Goal: Information Seeking & Learning: Learn about a topic

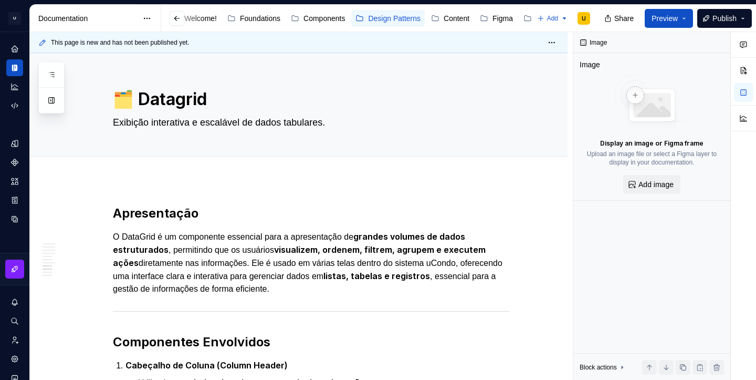
scroll to position [2270, 0]
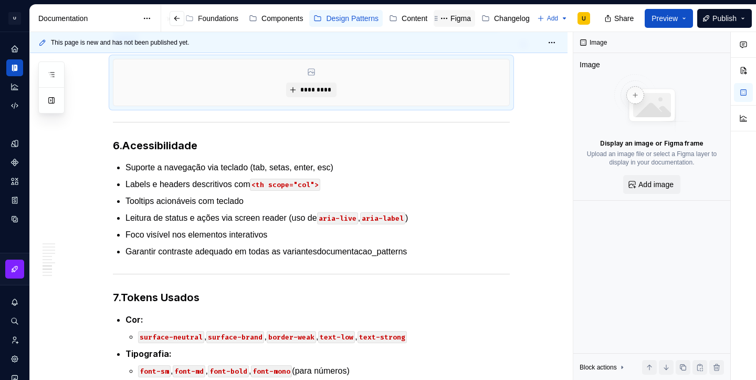
type textarea "*"
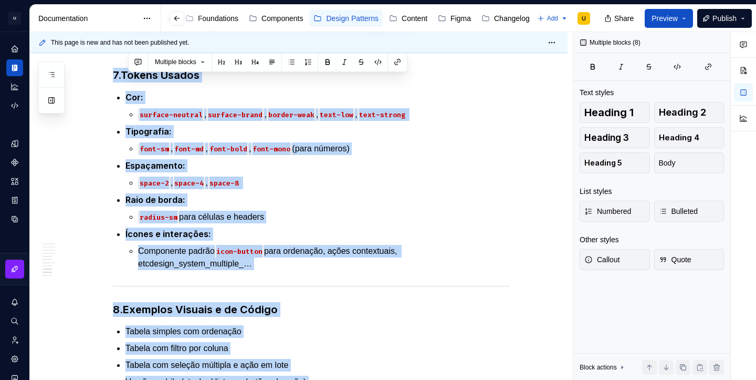
scroll to position [2258, 0]
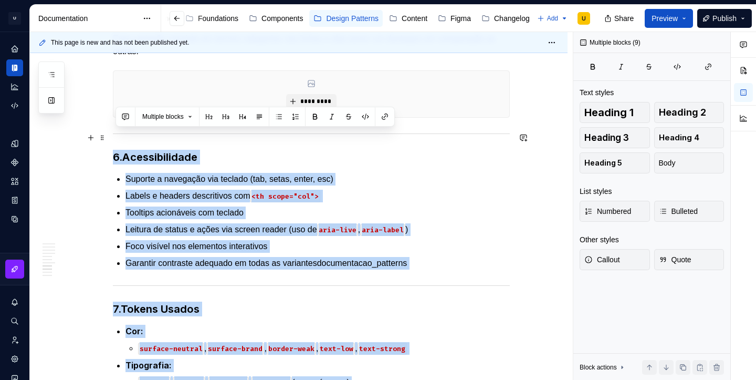
drag, startPoint x: 338, startPoint y: 262, endPoint x: 117, endPoint y: 140, distance: 252.1
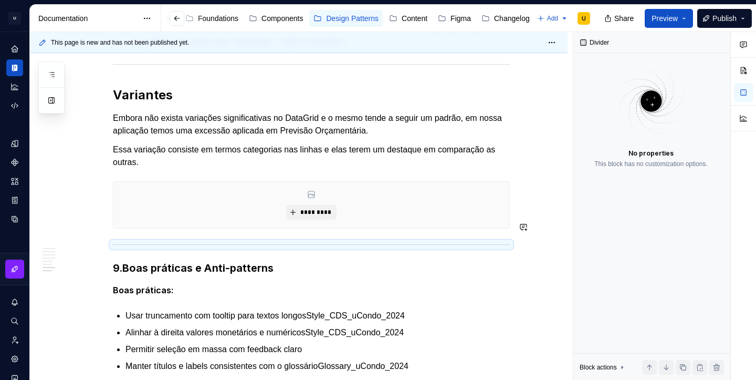
scroll to position [2163, 0]
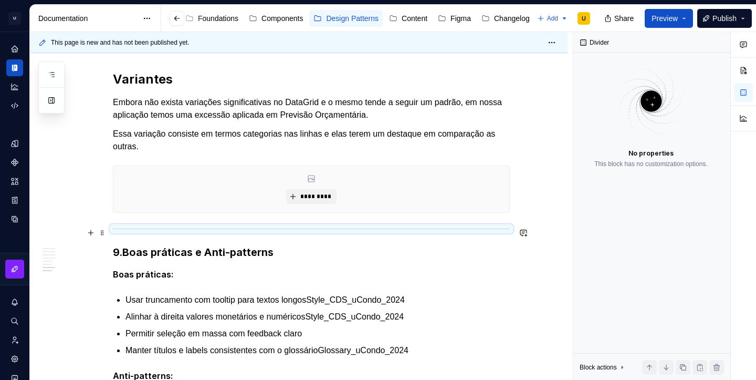
click at [147, 246] on strong "Boas práticas e Anti-patterns" at bounding box center [197, 252] width 151 height 13
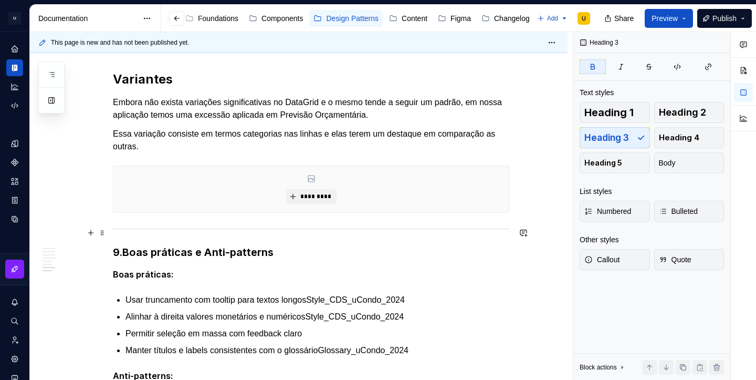
click at [127, 246] on strong "Boas práticas e Anti-patterns" at bounding box center [197, 252] width 151 height 13
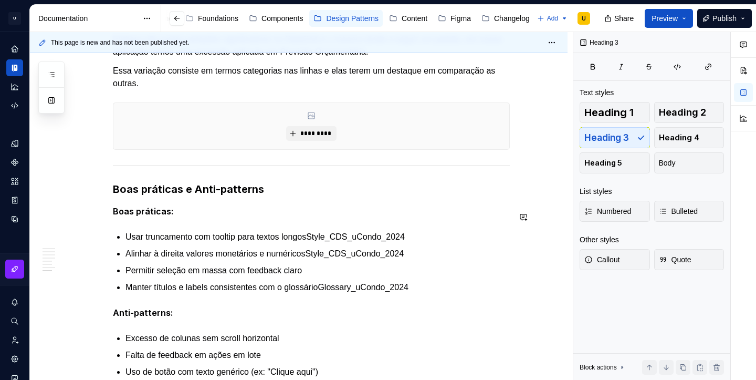
scroll to position [2229, 0]
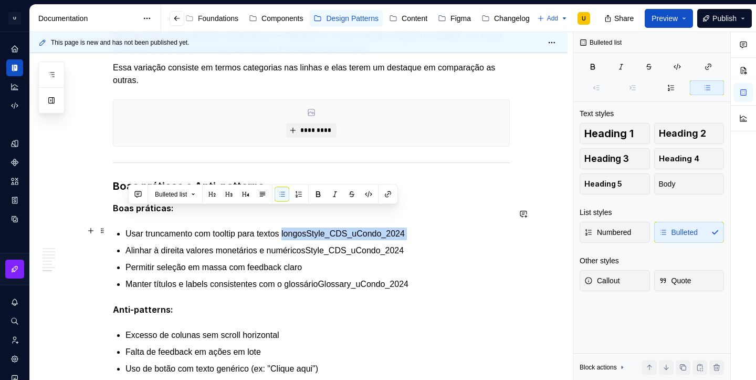
drag, startPoint x: 296, startPoint y: 214, endPoint x: 399, endPoint y: 223, distance: 104.3
click at [399, 227] on ul "Usar truncamento com tooltip para textos longosStyle_CDS_uCondo_2024 Alinhar à …" at bounding box center [317, 258] width 384 height 63
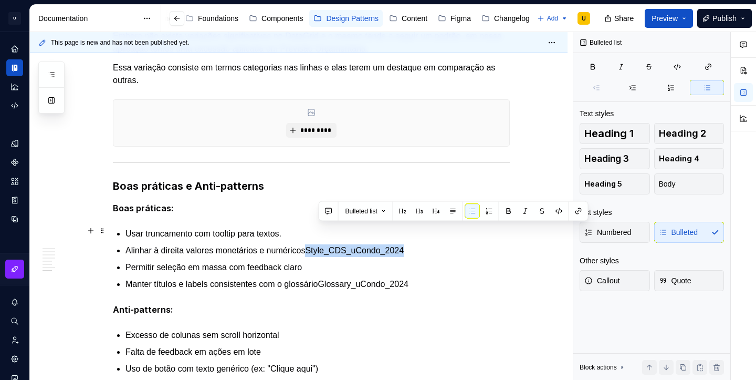
drag, startPoint x: 319, startPoint y: 228, endPoint x: 417, endPoint y: 228, distance: 97.6
click at [417, 244] on p "Alinhar à direita valores monetários e numéricosStyle_CDS_uCondo_2024" at bounding box center [317, 250] width 384 height 13
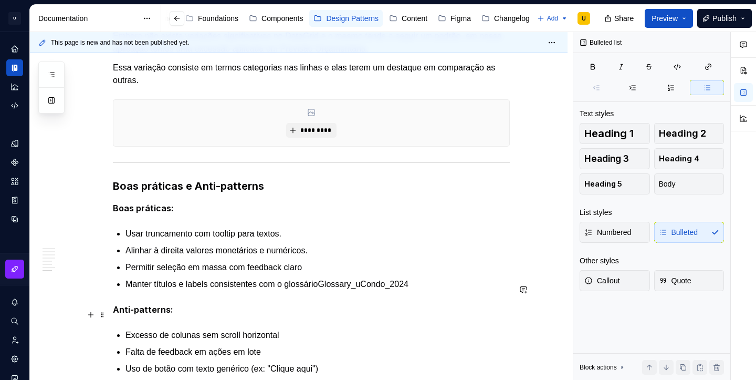
scroll to position [2264, 0]
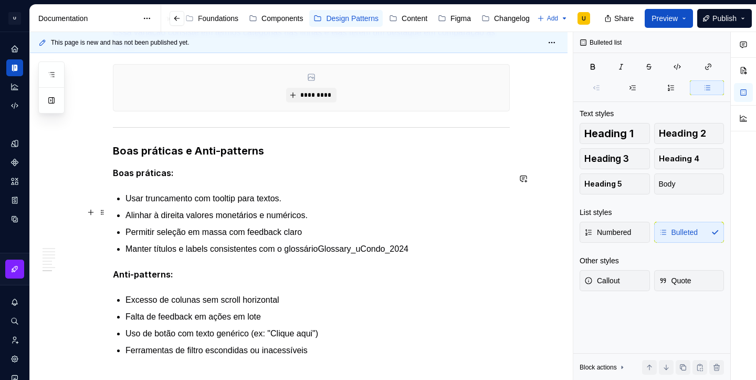
click at [318, 226] on p "Permitir seleção em massa com feedback claro" at bounding box center [317, 232] width 384 height 13
click at [301, 226] on p "Permitir seleção em massa com feedback claro." at bounding box center [317, 232] width 384 height 13
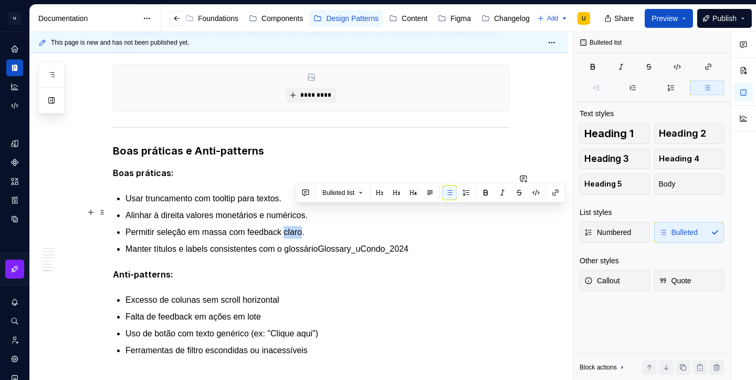
click at [301, 226] on p "Permitir seleção em massa com feedback claro." at bounding box center [317, 232] width 384 height 13
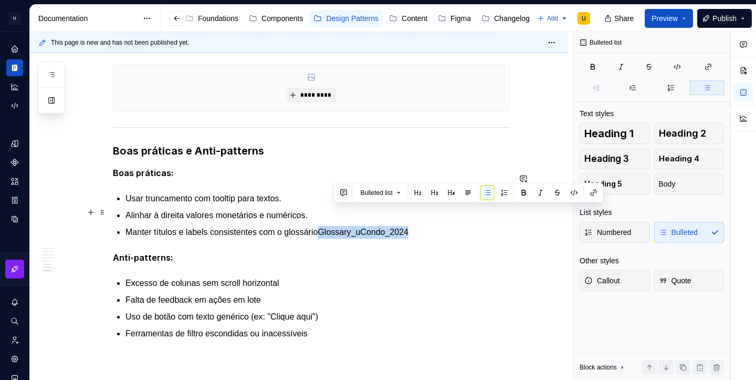
drag, startPoint x: 335, startPoint y: 213, endPoint x: 427, endPoint y: 214, distance: 91.9
click at [427, 226] on p "Manter títulos e labels consistentes com o glossárioGlossary_uCondo_2024" at bounding box center [317, 232] width 384 height 13
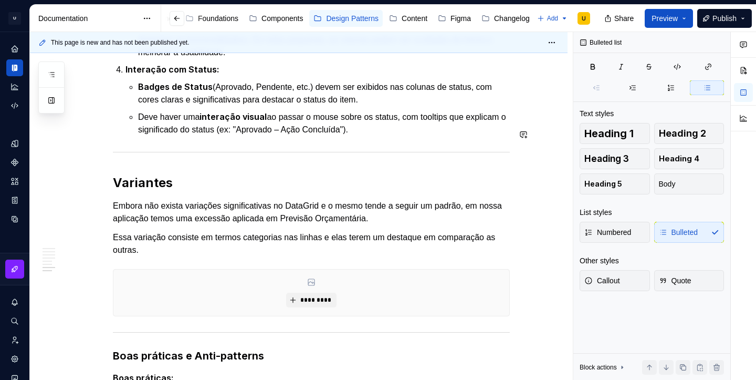
scroll to position [2154, 0]
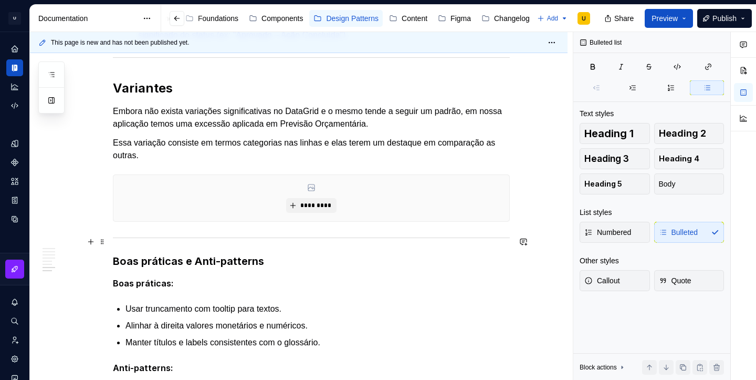
click at [218, 255] on strong "Boas práticas e Anti-patterns" at bounding box center [188, 261] width 151 height 13
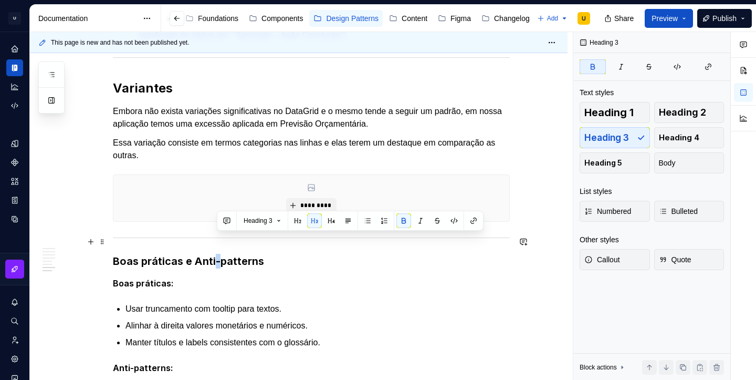
click at [218, 255] on strong "Boas práticas e Anti-patterns" at bounding box center [188, 261] width 151 height 13
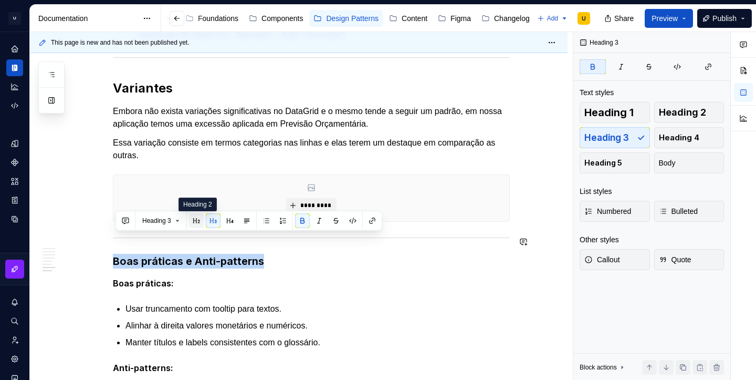
click at [197, 215] on button "button" at bounding box center [196, 220] width 15 height 15
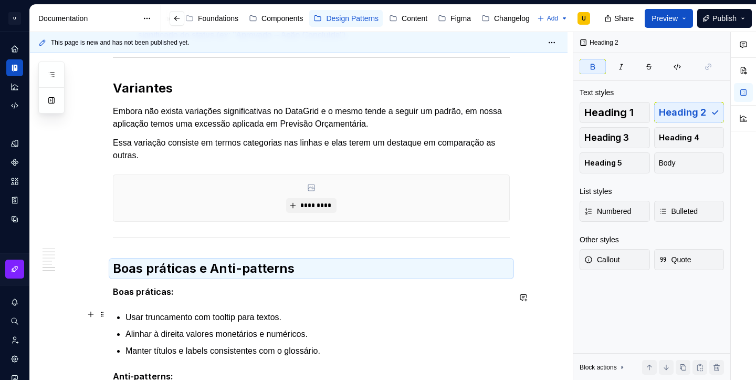
click at [272, 328] on p "Alinhar à direita valores monetários e numéricos." at bounding box center [317, 334] width 384 height 13
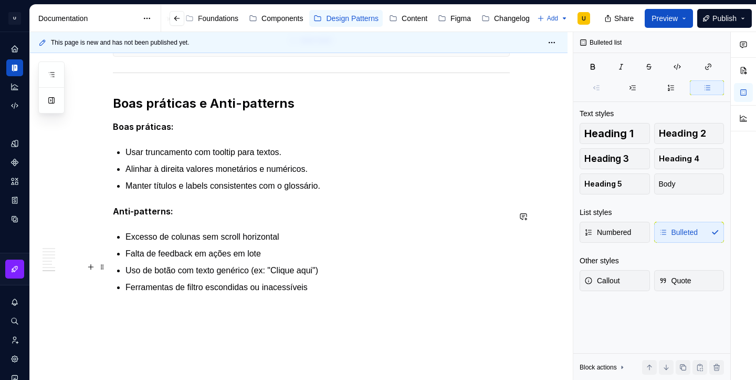
scroll to position [2321, 0]
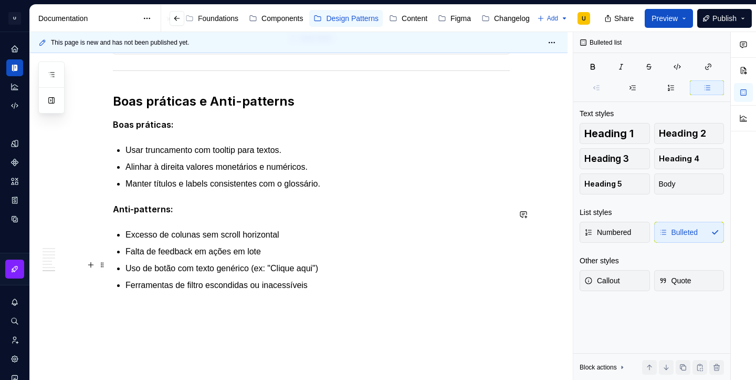
click at [326, 279] on p "Ferramentas de filtro escondidas ou inacessíveis" at bounding box center [317, 285] width 384 height 13
click at [297, 245] on p "Falta de feedback em ações em lote" at bounding box center [317, 251] width 384 height 13
click at [297, 228] on p "Excesso de colunas sem scroll horizontal" at bounding box center [317, 234] width 384 height 13
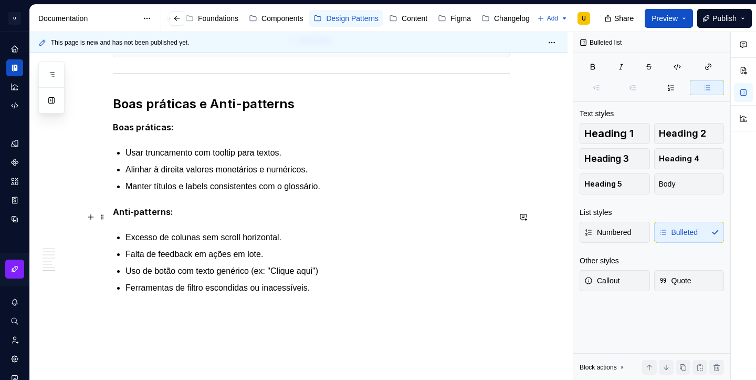
scroll to position [2324, 0]
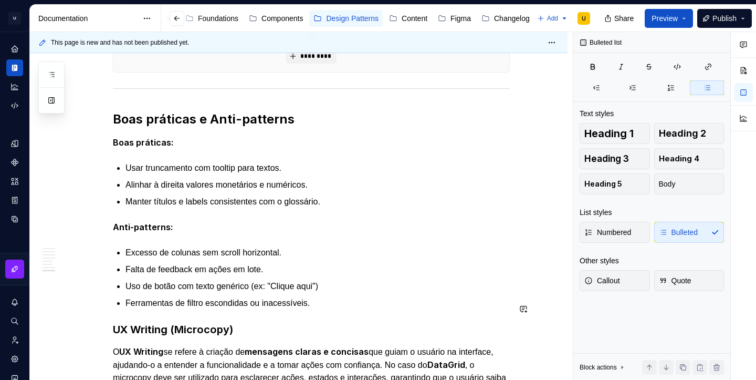
scroll to position [2324, 0]
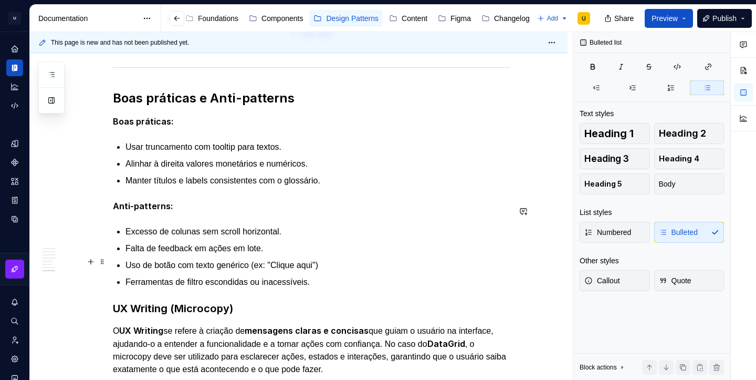
click at [335, 253] on ul "Excesso de colunas sem scroll horizontal. Falta de feedback em ações em lote. U…" at bounding box center [317, 256] width 384 height 63
click at [335, 276] on p "Ferramentas de filtro escondidas ou inacessíveis." at bounding box center [317, 282] width 384 height 13
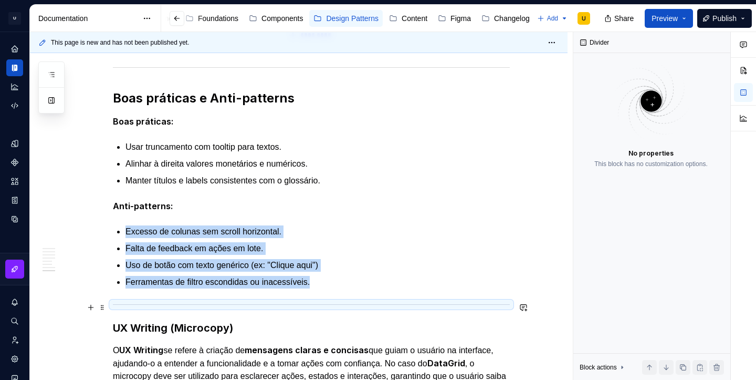
click at [206, 321] on strong "UX Writing (Microcopy)" at bounding box center [173, 327] width 120 height 13
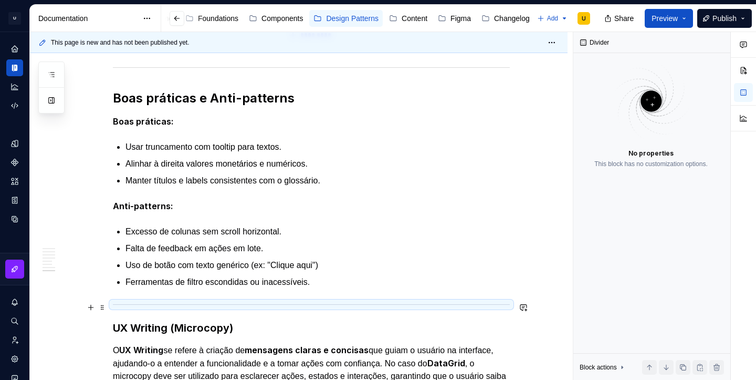
click at [206, 321] on strong "UX Writing (Microcopy)" at bounding box center [173, 327] width 120 height 13
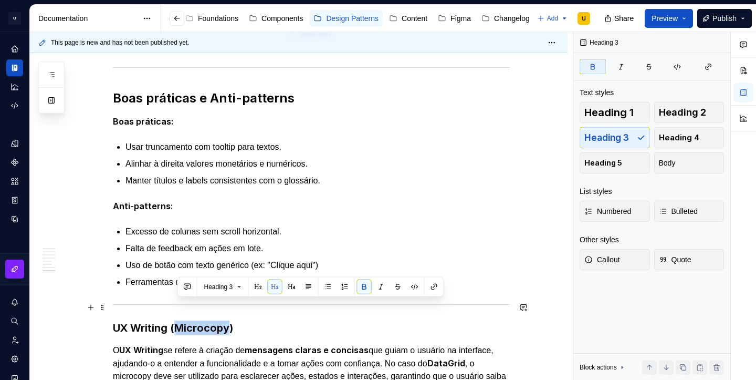
click at [206, 321] on strong "UX Writing (Microcopy)" at bounding box center [173, 327] width 120 height 13
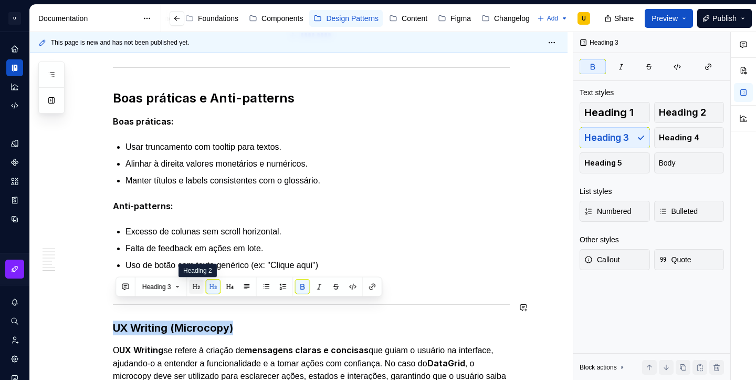
click at [197, 288] on button "button" at bounding box center [196, 286] width 15 height 15
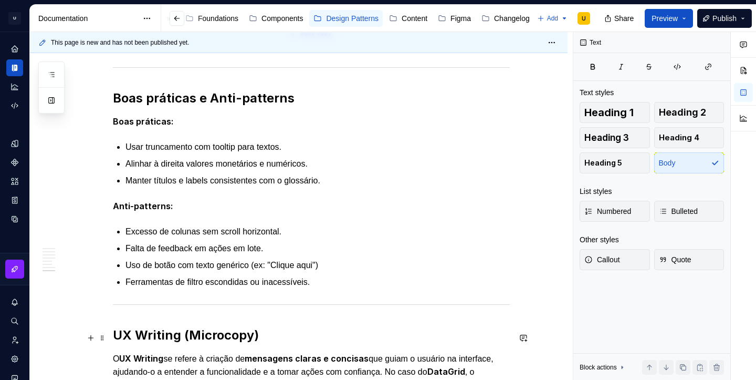
click at [221, 352] on p "O UX Writing se refere à criação de mensagens claras e concisas que guiam o usu…" at bounding box center [311, 377] width 397 height 51
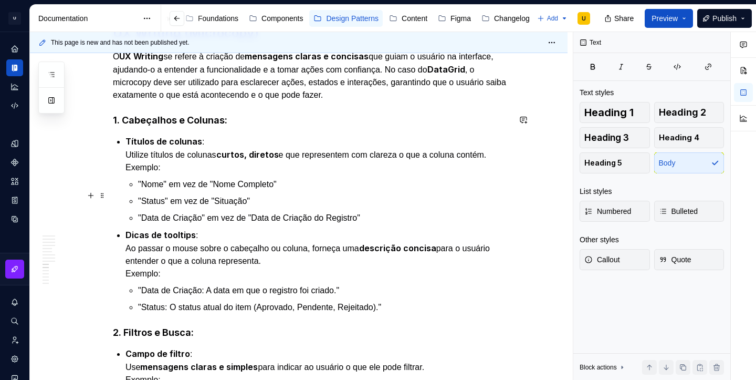
scroll to position [2626, 0]
click at [125, 115] on strong "1. Cabeçalhos e Colunas:" at bounding box center [170, 120] width 114 height 11
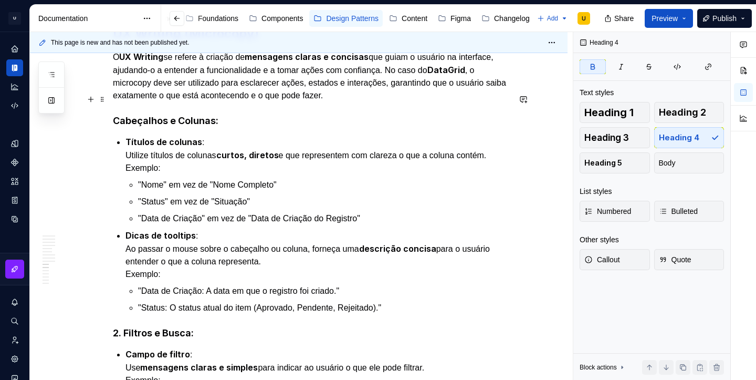
click at [156, 115] on strong "Cabeçalhos e Colunas:" at bounding box center [166, 120] width 106 height 11
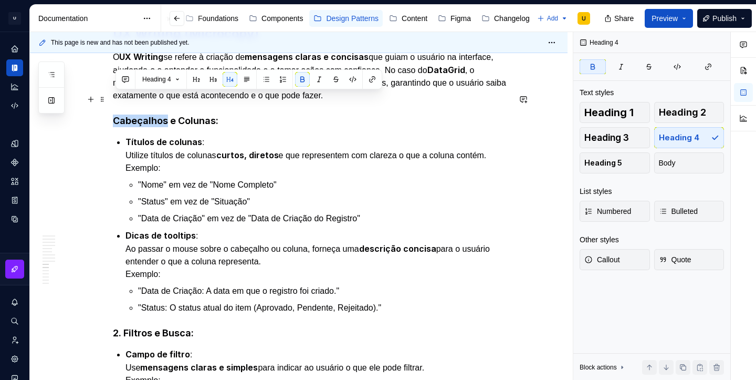
click at [156, 115] on strong "Cabeçalhos e Colunas:" at bounding box center [166, 120] width 106 height 11
click at [215, 83] on button "button" at bounding box center [213, 79] width 15 height 15
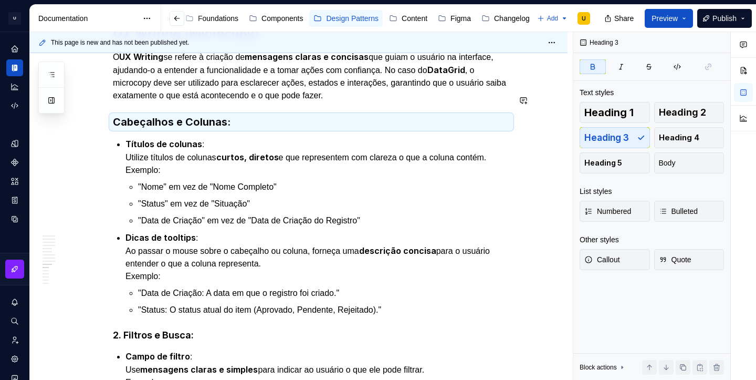
scroll to position [2628, 0]
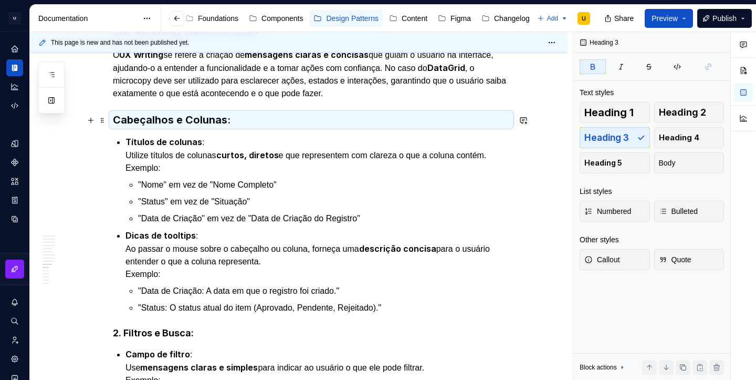
click at [196, 136] on strong "Títulos de colunas" at bounding box center [163, 141] width 77 height 10
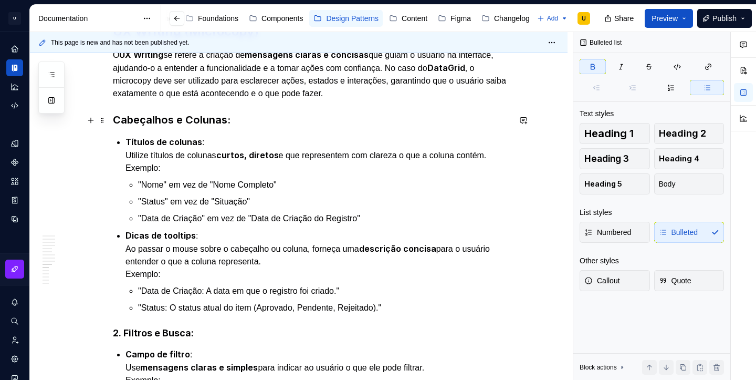
click at [196, 136] on strong "Títulos de colunas" at bounding box center [163, 141] width 77 height 10
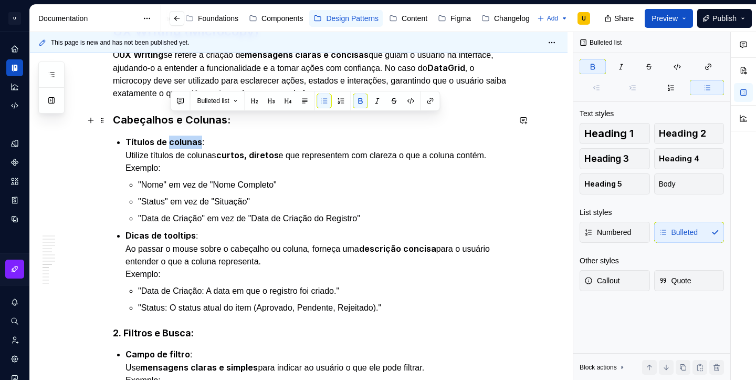
click at [196, 136] on strong "Títulos de colunas" at bounding box center [163, 141] width 77 height 10
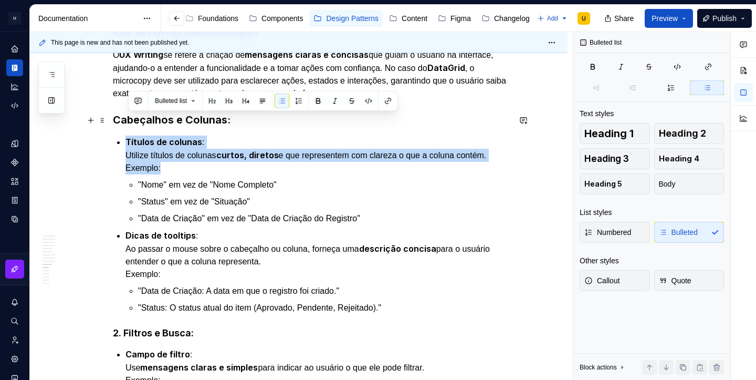
click at [194, 136] on strong "Títulos de colunas" at bounding box center [163, 141] width 77 height 10
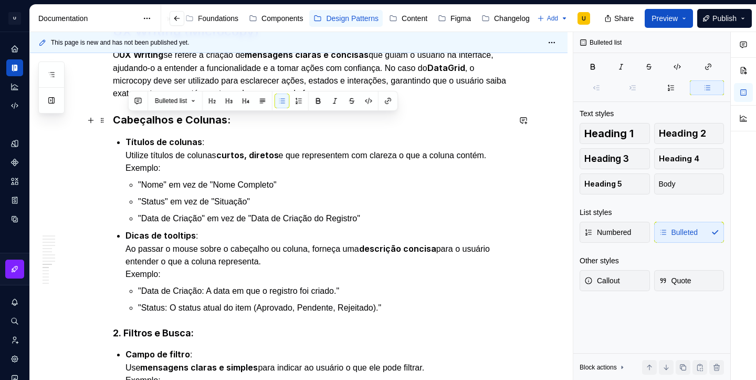
click at [194, 136] on strong "Títulos de colunas" at bounding box center [163, 141] width 77 height 10
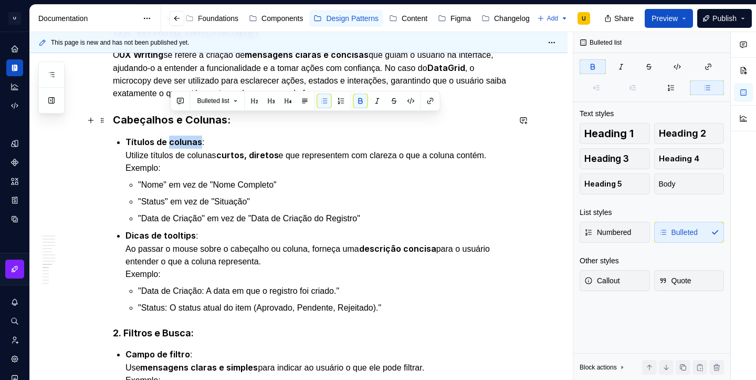
click at [194, 136] on strong "Títulos de colunas" at bounding box center [163, 141] width 77 height 10
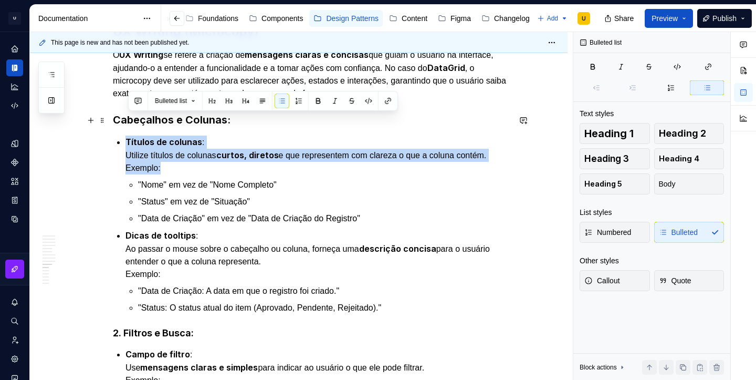
click at [194, 136] on strong "Títulos de colunas" at bounding box center [163, 141] width 77 height 10
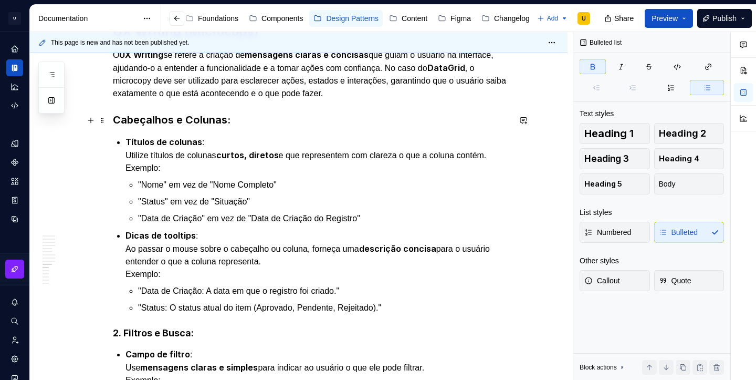
click at [129, 135] on p "Títulos de colunas : Utilize títulos de colunas curtos, diretos e que represent…" at bounding box center [317, 154] width 384 height 39
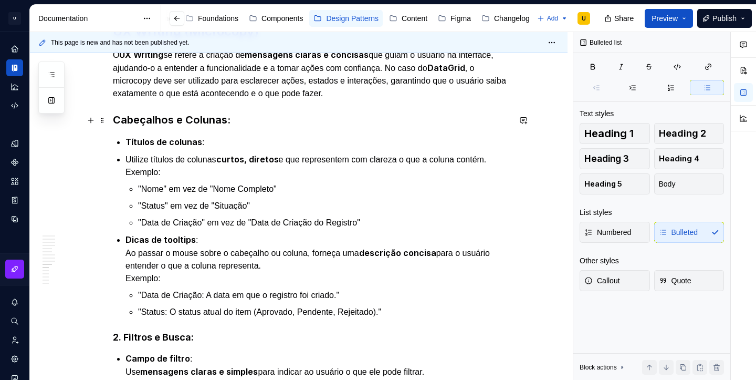
click at [164, 136] on strong "Títulos de colunas" at bounding box center [163, 141] width 77 height 10
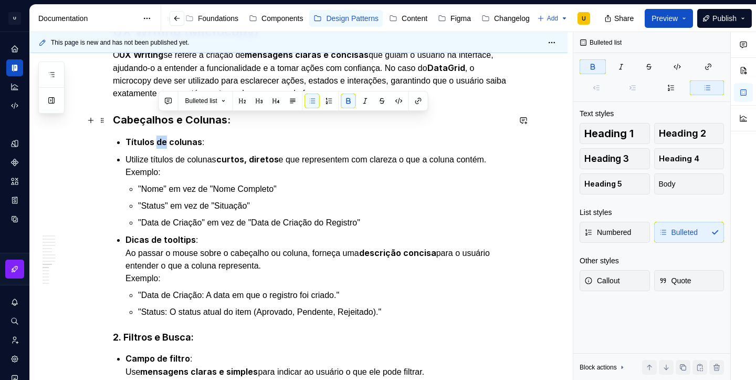
click at [164, 136] on strong "Títulos de colunas" at bounding box center [163, 141] width 77 height 10
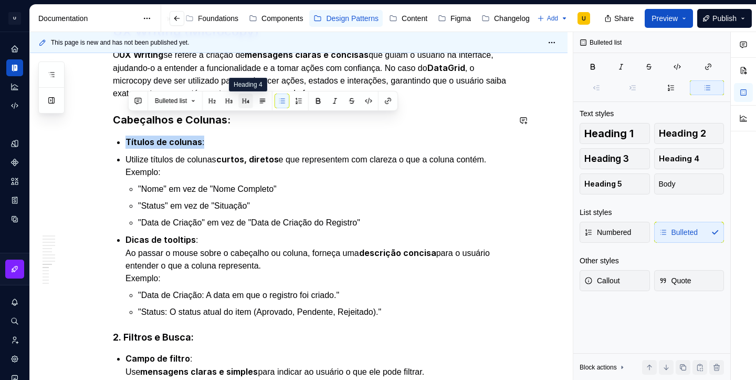
click at [246, 102] on button "button" at bounding box center [245, 100] width 15 height 15
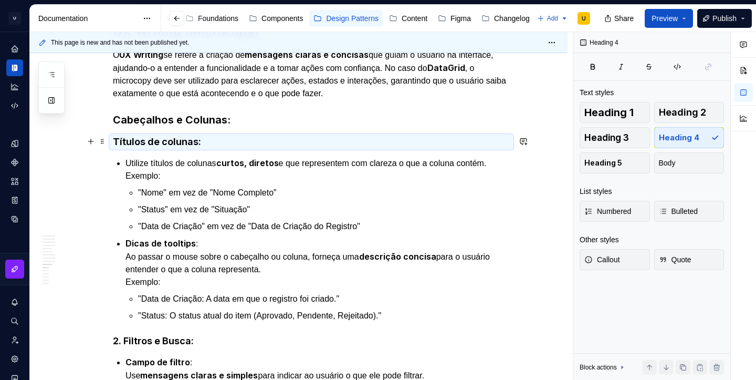
click at [193, 156] on p "Utilize títulos de colunas curtos, diretos e que representem com clareza o que …" at bounding box center [317, 169] width 384 height 26
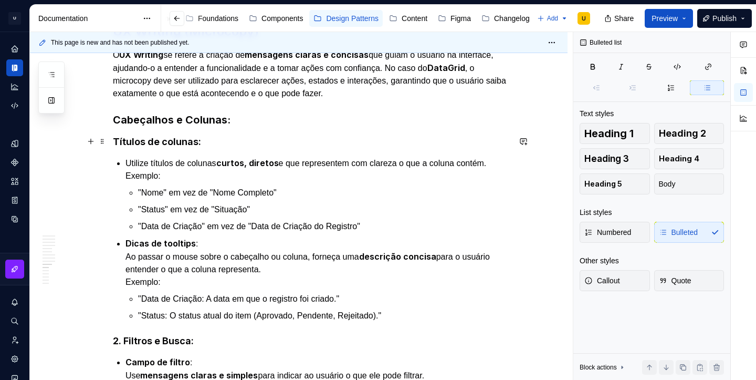
click at [193, 156] on p "Utilize títulos de colunas curtos, diretos e que representem com clareza o que …" at bounding box center [317, 169] width 384 height 26
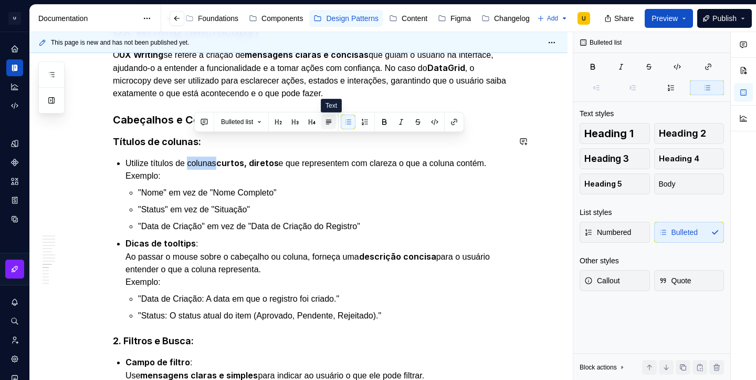
click at [328, 123] on button "button" at bounding box center [328, 121] width 15 height 15
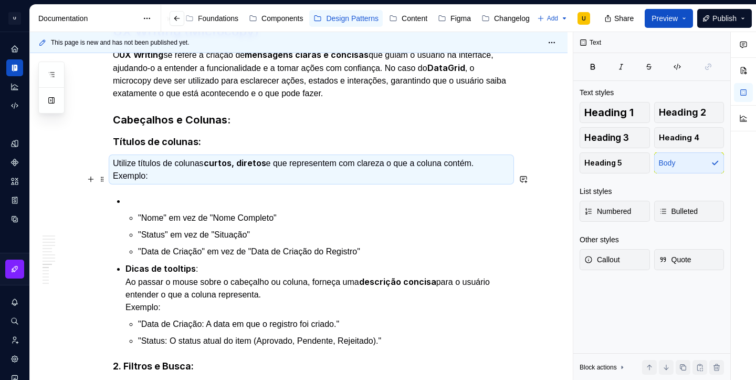
click at [149, 195] on p at bounding box center [317, 201] width 384 height 13
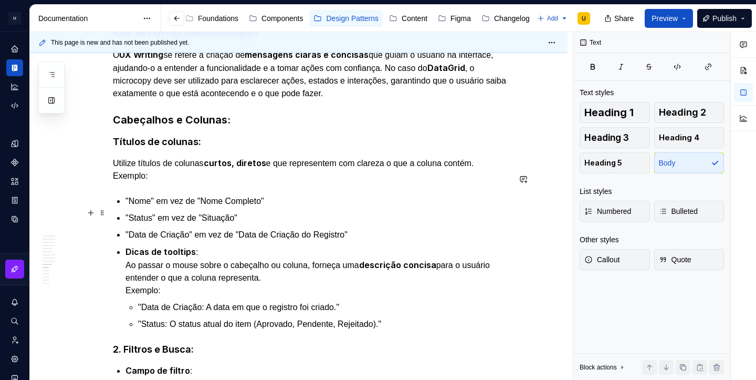
click at [377, 228] on p ""Data de Criação" em vez de "Data de Criação do Registro"" at bounding box center [317, 234] width 384 height 13
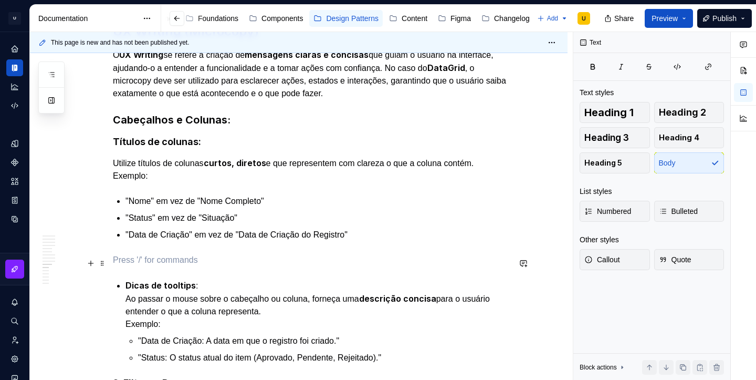
click at [165, 280] on strong "Dicas de tooltips" at bounding box center [160, 285] width 70 height 10
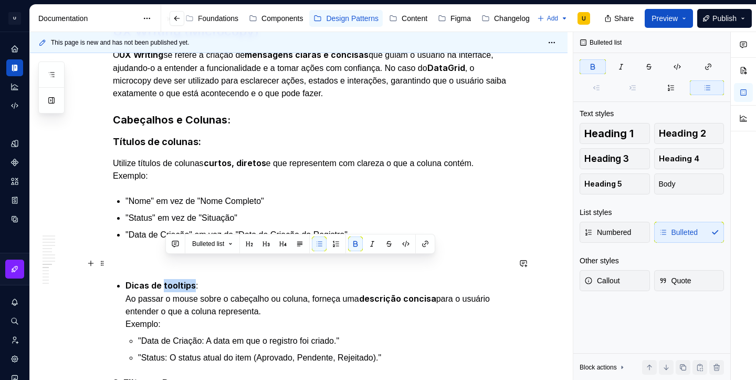
click at [165, 280] on strong "Dicas de tooltips" at bounding box center [160, 285] width 70 height 10
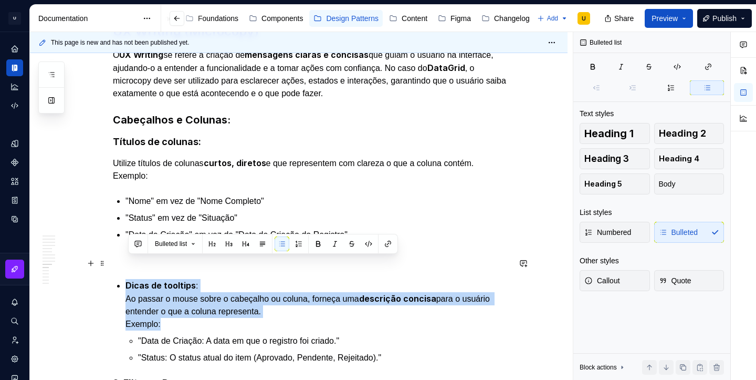
click at [197, 279] on p "Dicas de tooltips : Ao passar o mouse sobre o cabeçalho ou coluna, forneça uma …" at bounding box center [317, 304] width 384 height 51
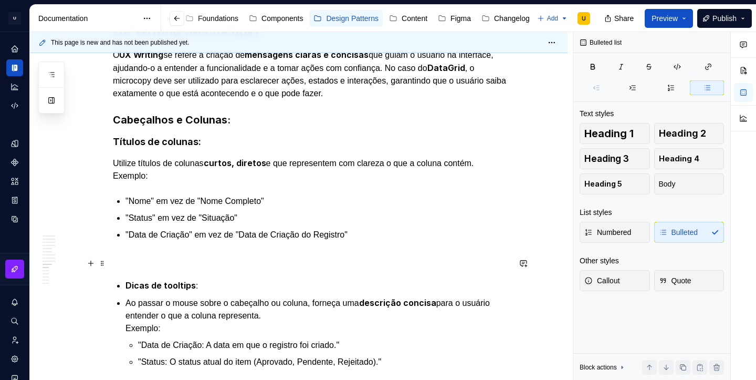
click at [156, 280] on strong "Dicas de tooltips" at bounding box center [160, 285] width 70 height 10
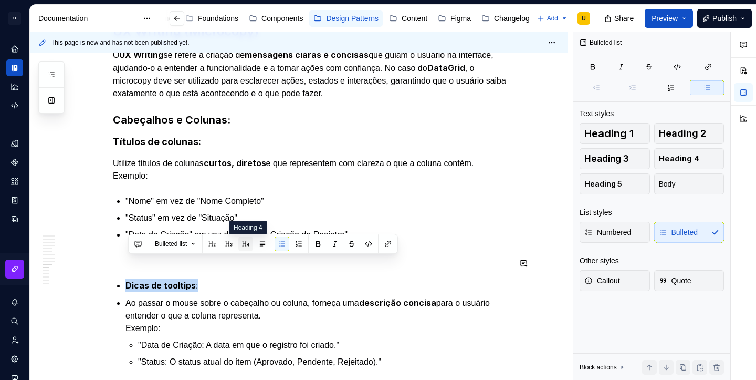
click at [249, 243] on button "button" at bounding box center [245, 243] width 15 height 15
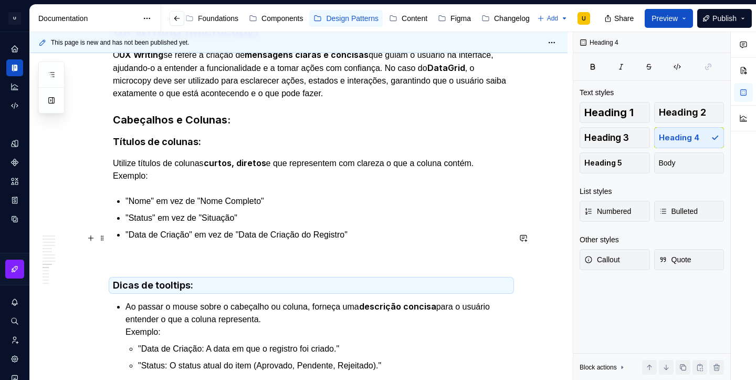
click at [176, 254] on p at bounding box center [311, 260] width 397 height 13
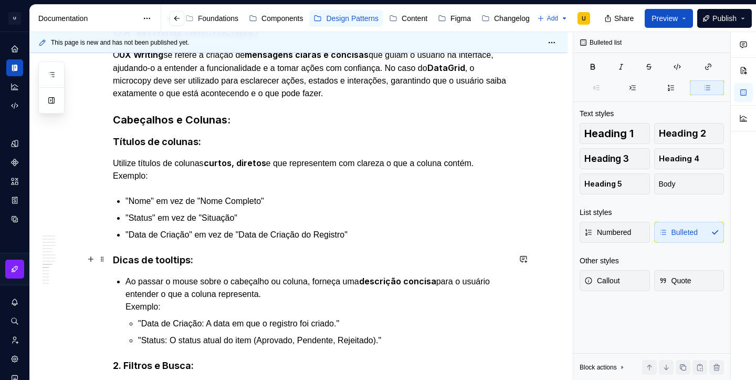
click at [136, 275] on p "Ao passar o mouse sobre o cabeçalho ou coluna, forneça uma descrição concisa pa…" at bounding box center [317, 294] width 384 height 38
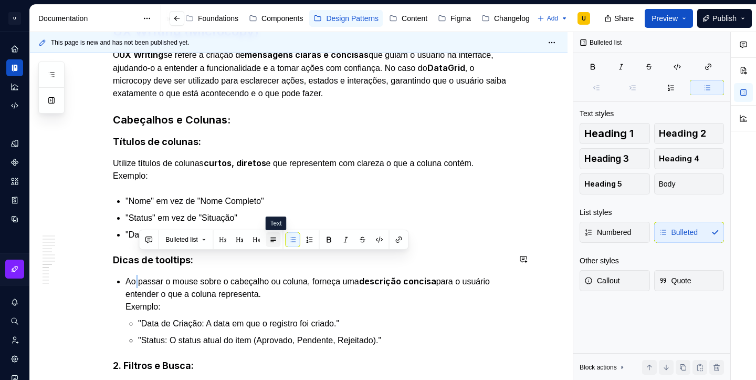
click at [278, 245] on button "button" at bounding box center [273, 239] width 15 height 15
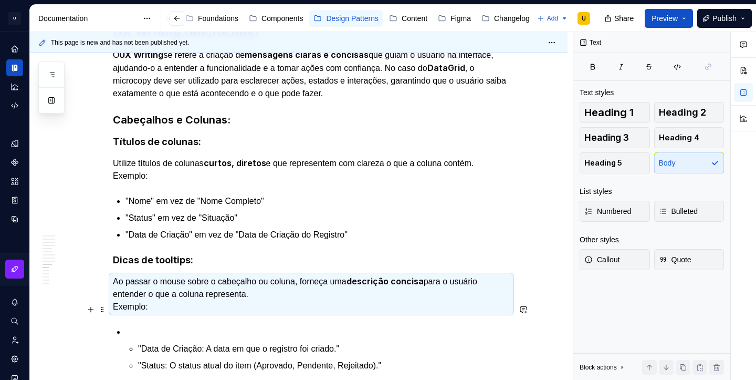
click at [168, 325] on p at bounding box center [317, 331] width 384 height 13
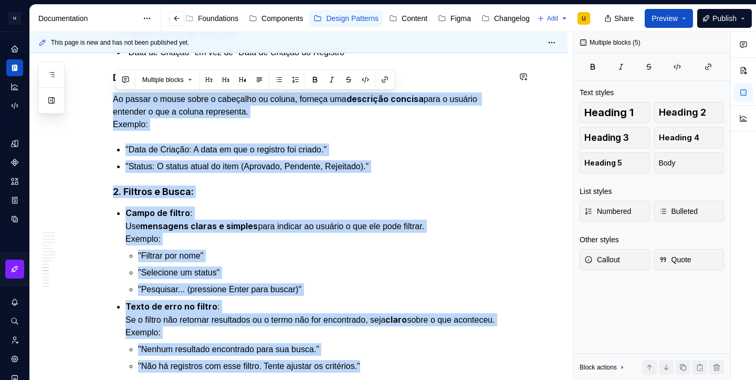
scroll to position [2736, 0]
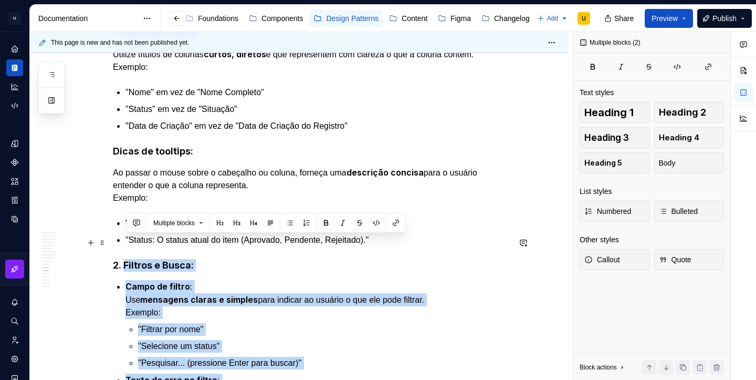
drag, startPoint x: 386, startPoint y: 256, endPoint x: 126, endPoint y: 241, distance: 260.3
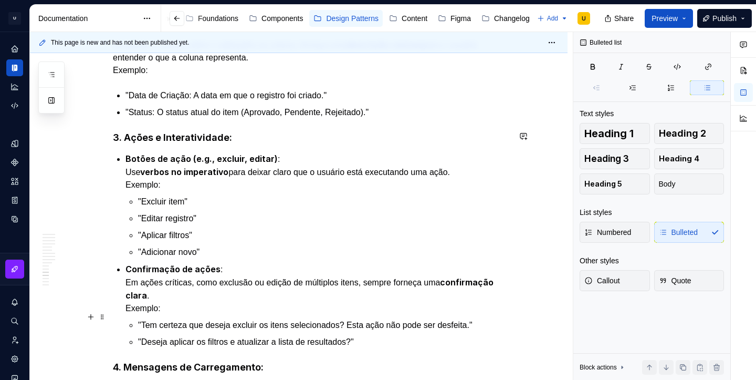
scroll to position [2865, 0]
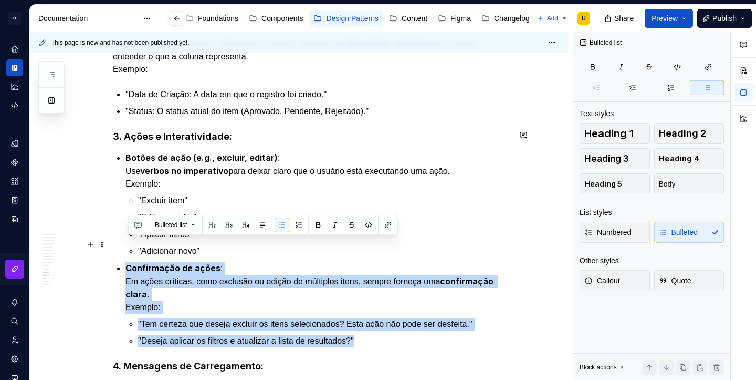
drag, startPoint x: 376, startPoint y: 314, endPoint x: 118, endPoint y: 247, distance: 266.7
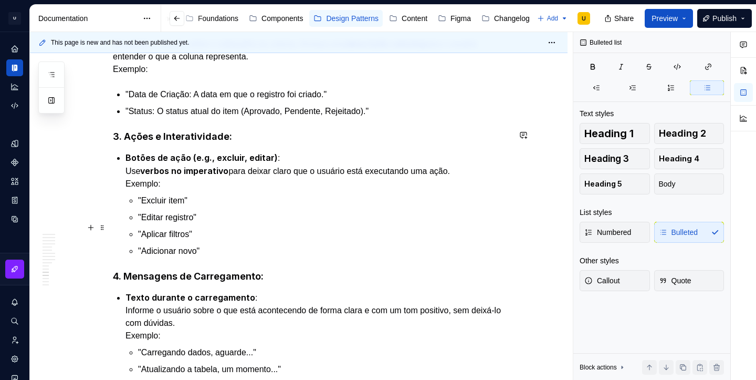
click at [225, 245] on p ""Adicionar novo"" at bounding box center [324, 251] width 372 height 13
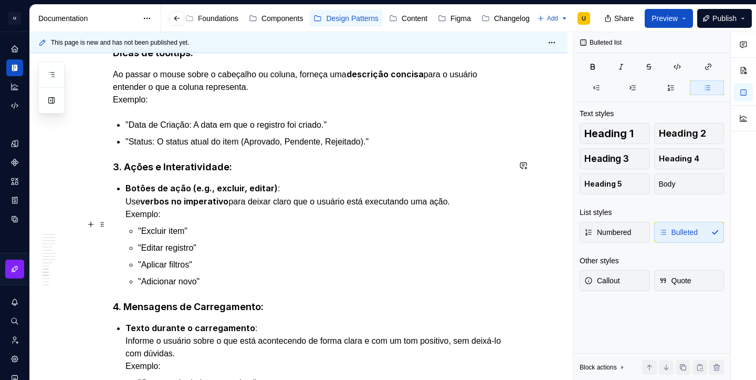
scroll to position [2833, 0]
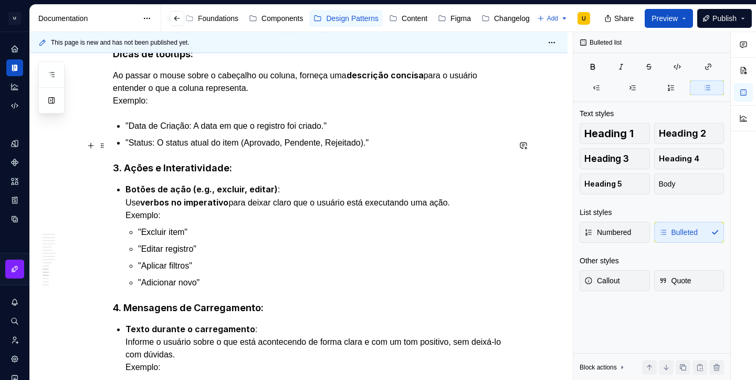
click at [125, 162] on strong "3. Ações e Interatividade:" at bounding box center [172, 167] width 119 height 11
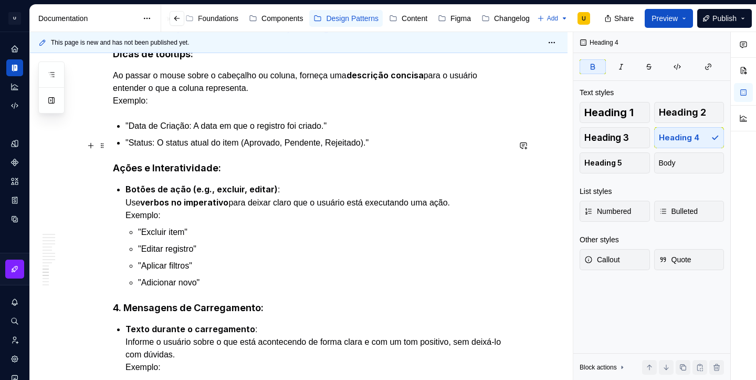
click at [165, 162] on strong "Ações e Interatividade:" at bounding box center [167, 167] width 108 height 11
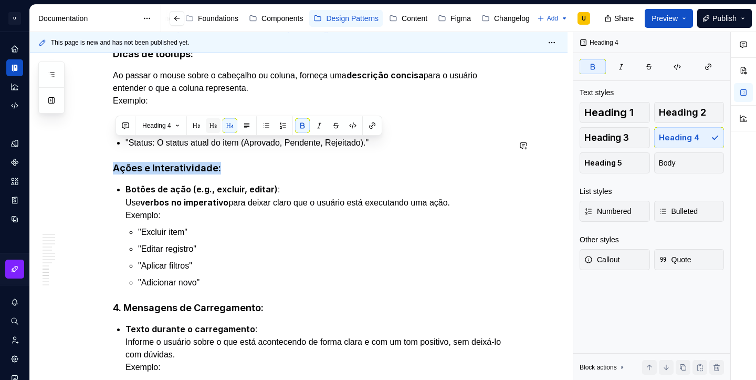
click at [214, 127] on button "button" at bounding box center [213, 125] width 15 height 15
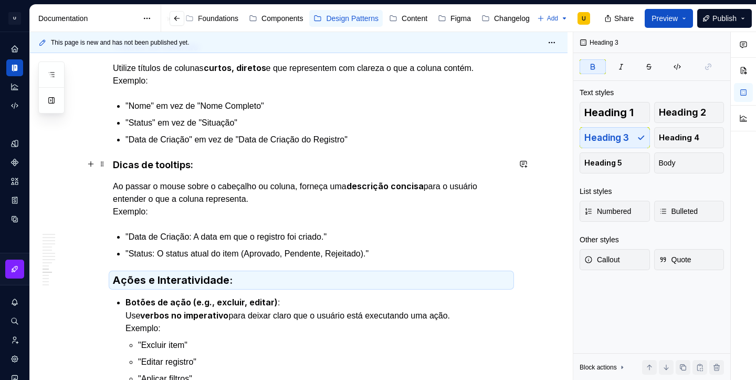
scroll to position [2721, 0]
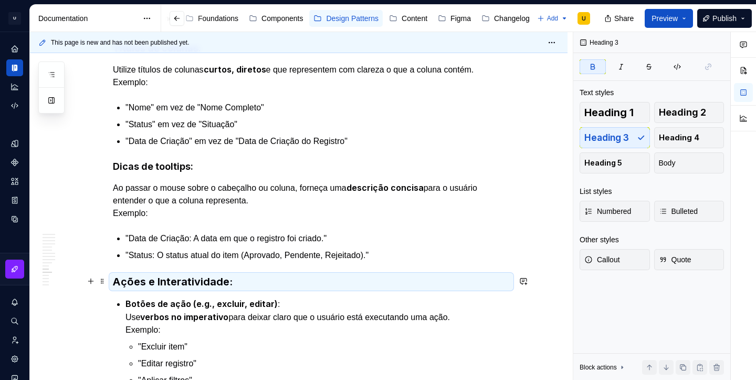
click at [135, 298] on strong "Botões de ação (e.g., excluir, editar)" at bounding box center [201, 303] width 152 height 10
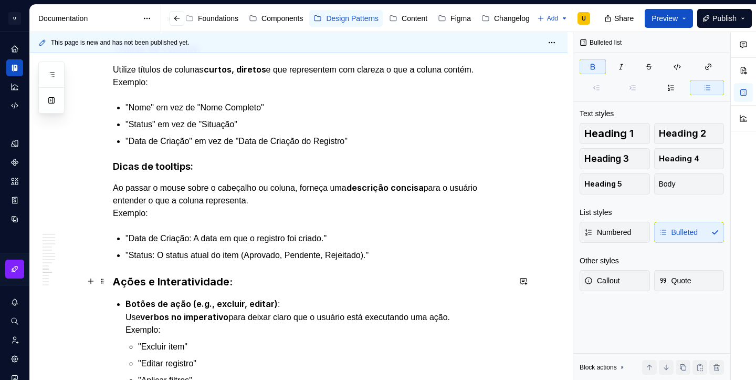
click at [135, 298] on strong "Botões de ação (e.g., excluir, editar)" at bounding box center [201, 303] width 152 height 10
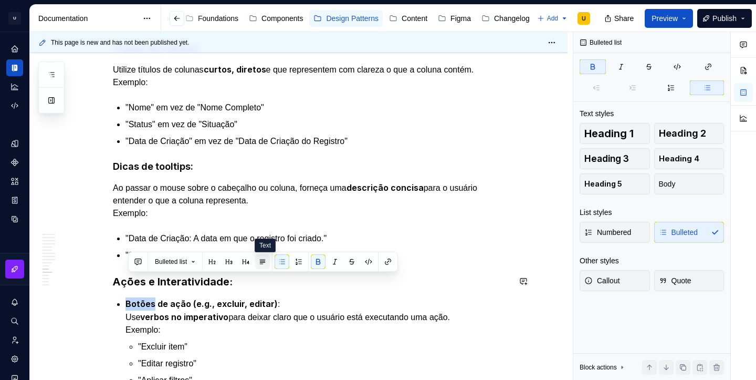
click at [269, 259] on button "button" at bounding box center [262, 261] width 15 height 15
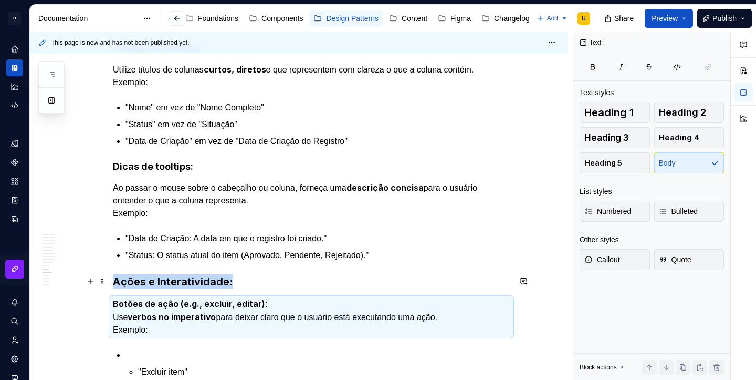
click at [119, 297] on p "Botões de ação (e.g., excluir, editar) : Use verbos no imperativo para deixar c…" at bounding box center [311, 316] width 397 height 39
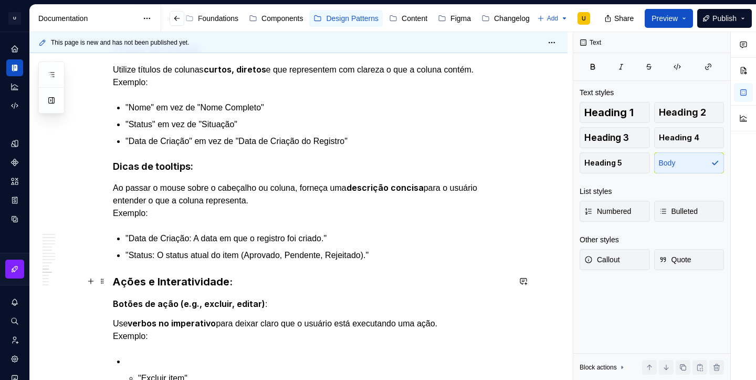
click at [150, 298] on strong "Botões de ação (e.g., excluir, editar)" at bounding box center [189, 303] width 152 height 10
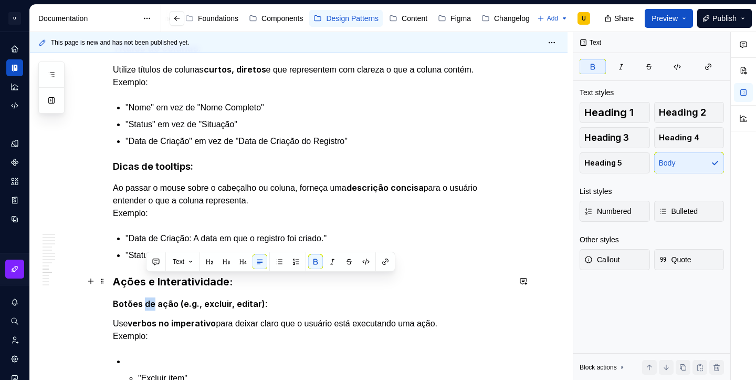
click at [150, 298] on strong "Botões de ação (e.g., excluir, editar)" at bounding box center [189, 303] width 152 height 10
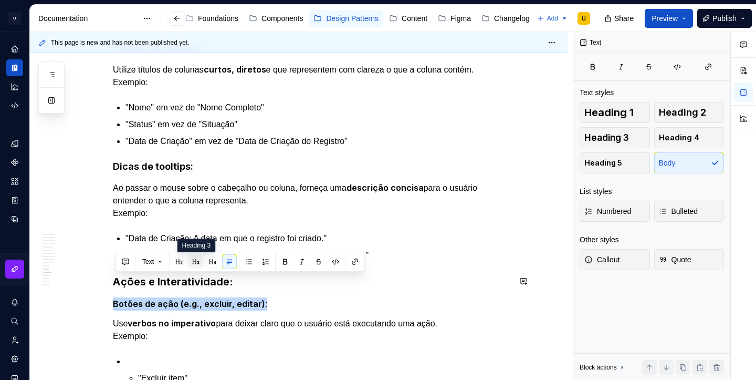
click at [201, 262] on button "button" at bounding box center [195, 261] width 15 height 15
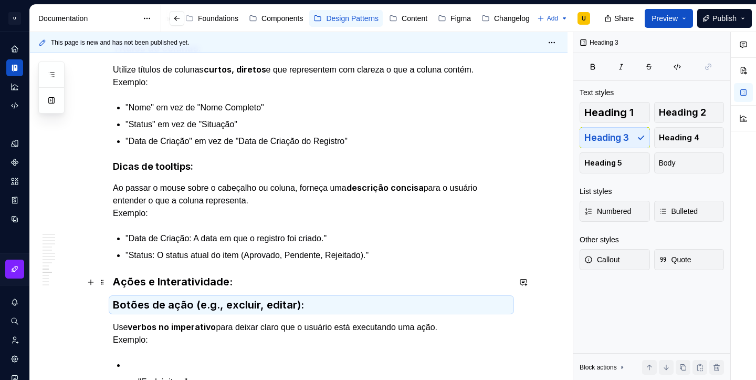
click at [206, 298] on strong "Botões de ação (e.g., excluir, editar)" at bounding box center [207, 304] width 188 height 13
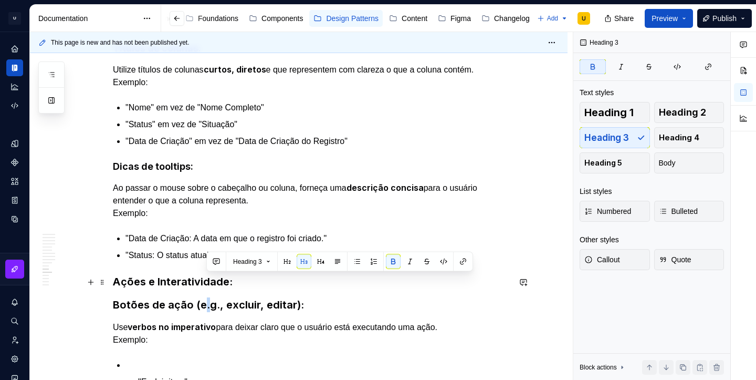
click at [206, 298] on strong "Botões de ação (e.g., excluir, editar)" at bounding box center [207, 304] width 188 height 13
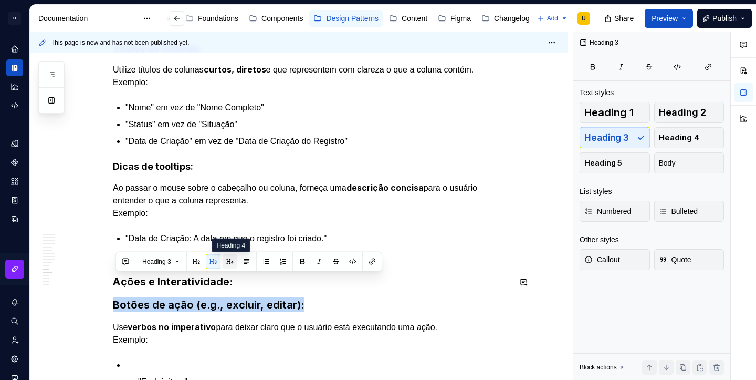
click at [233, 262] on button "button" at bounding box center [230, 261] width 15 height 15
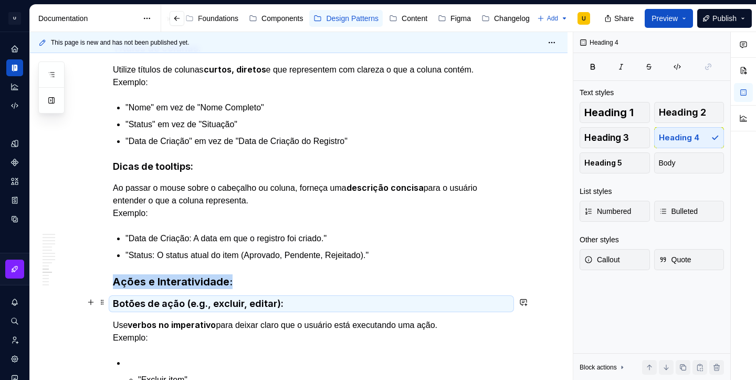
click at [117, 318] on p "Use verbos no imperativo para deixar claro que o usuário está executando uma aç…" at bounding box center [311, 331] width 397 height 26
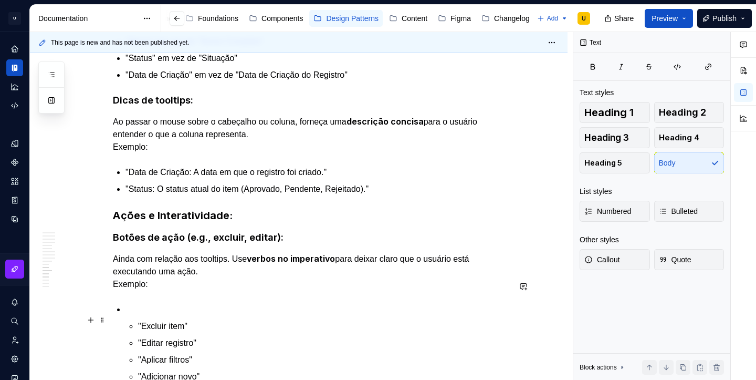
scroll to position [2795, 0]
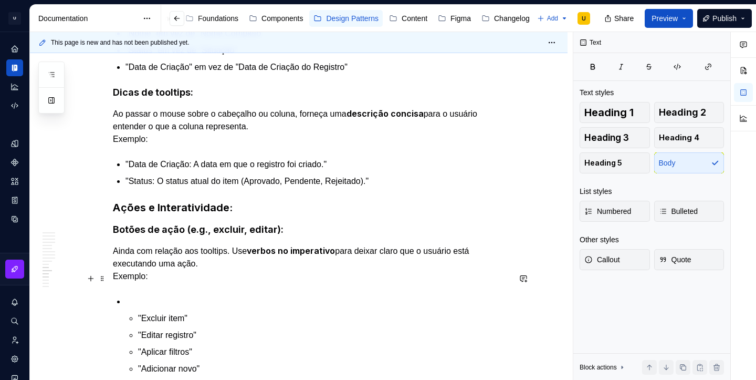
click at [147, 295] on p at bounding box center [317, 301] width 384 height 13
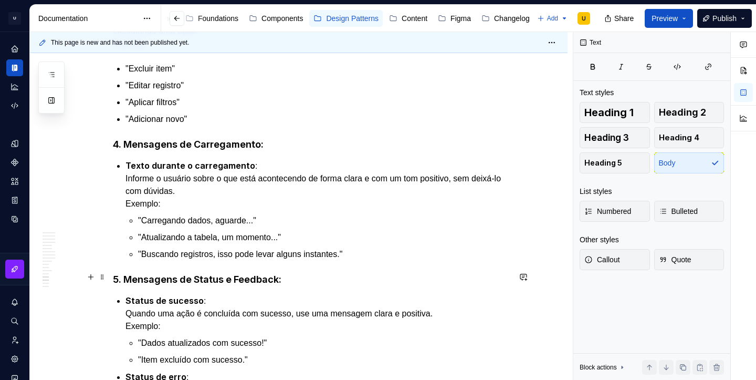
scroll to position [3030, 0]
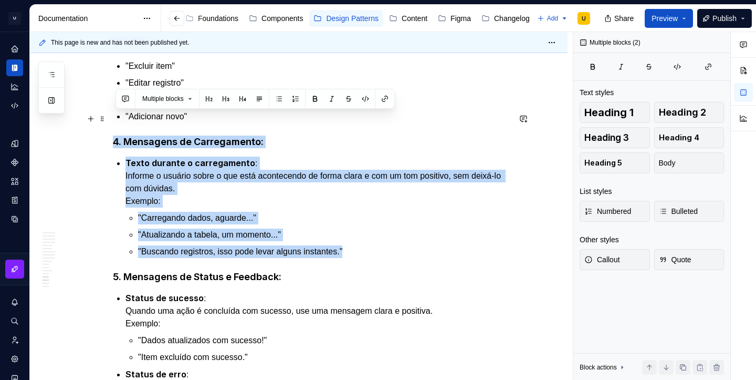
drag, startPoint x: 366, startPoint y: 228, endPoint x: 115, endPoint y: 121, distance: 272.8
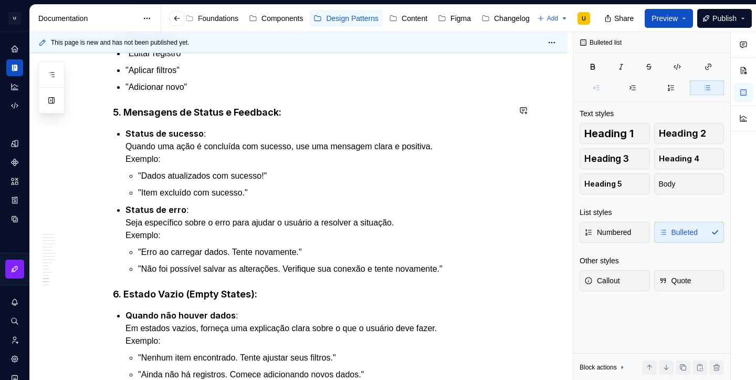
scroll to position [3064, 0]
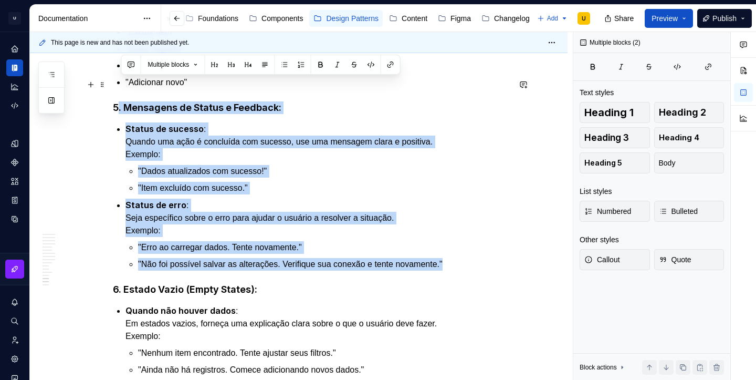
drag, startPoint x: 465, startPoint y: 243, endPoint x: 122, endPoint y: 90, distance: 375.7
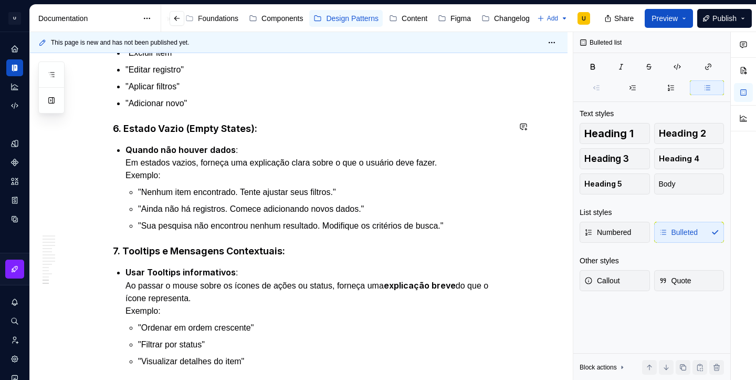
scroll to position [3041, 0]
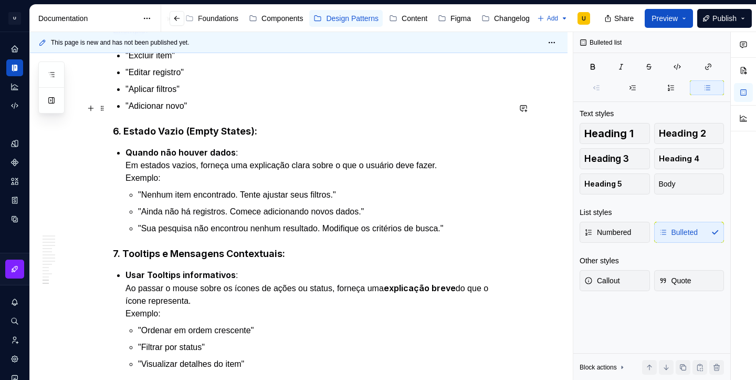
click at [127, 125] on strong "6. Estado Vazio (Empty States):" at bounding box center [185, 130] width 144 height 11
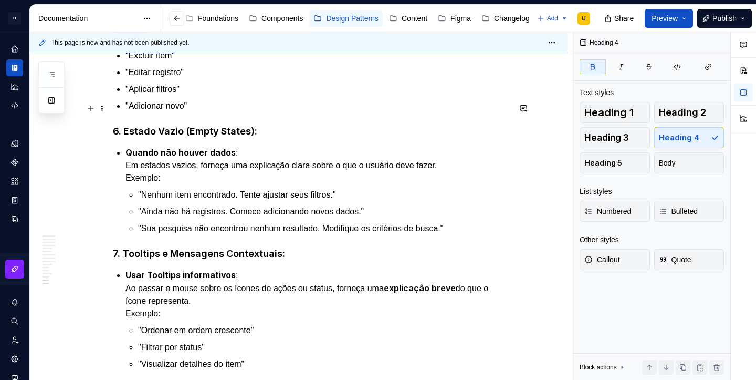
click at [127, 125] on strong "6. Estado Vazio (Empty States):" at bounding box center [185, 130] width 144 height 11
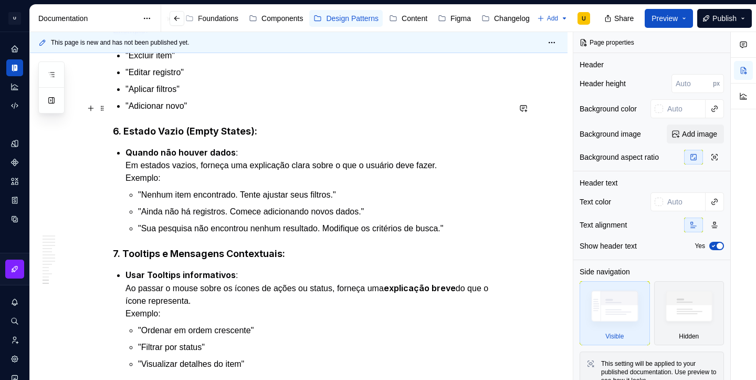
click at [139, 125] on strong "6. Estado Vazio (Empty States):" at bounding box center [185, 130] width 144 height 11
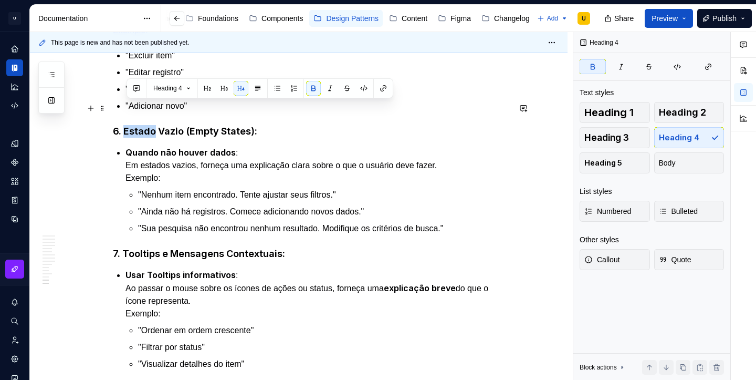
click at [139, 125] on strong "6. Estado Vazio (Empty States):" at bounding box center [185, 130] width 144 height 11
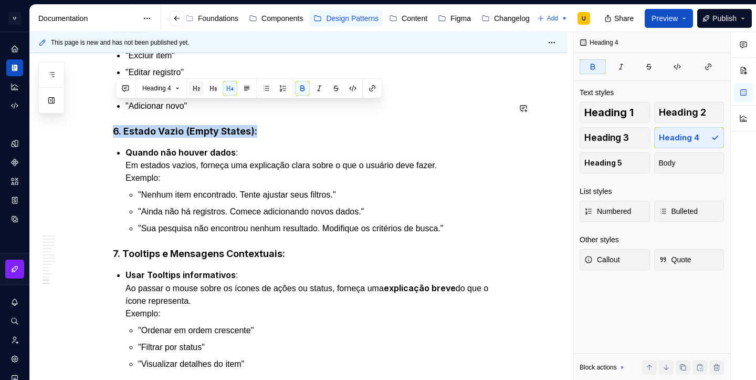
click at [199, 89] on button "button" at bounding box center [196, 88] width 15 height 15
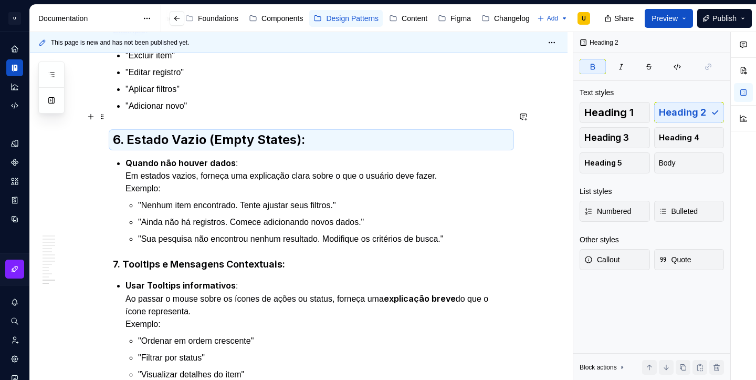
click at [131, 132] on strong "6. Estado Vazio (Empty States):" at bounding box center [209, 139] width 192 height 15
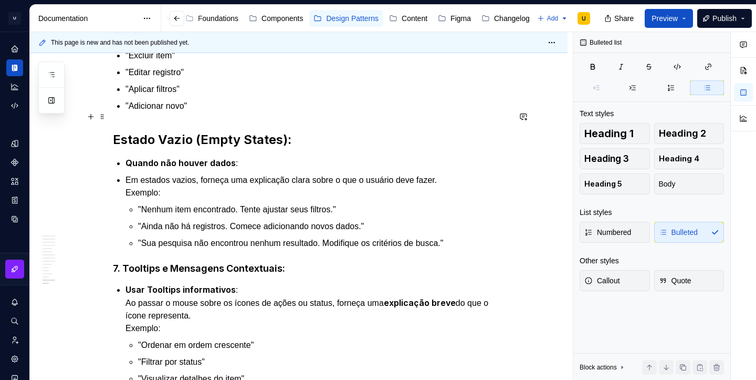
click at [161, 132] on strong "Estado Vazio (Empty States):" at bounding box center [202, 139] width 178 height 15
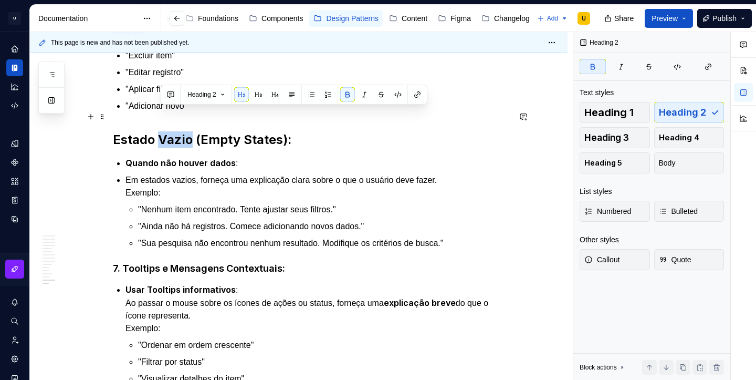
click at [161, 132] on strong "Estado Vazio (Empty States):" at bounding box center [202, 139] width 178 height 15
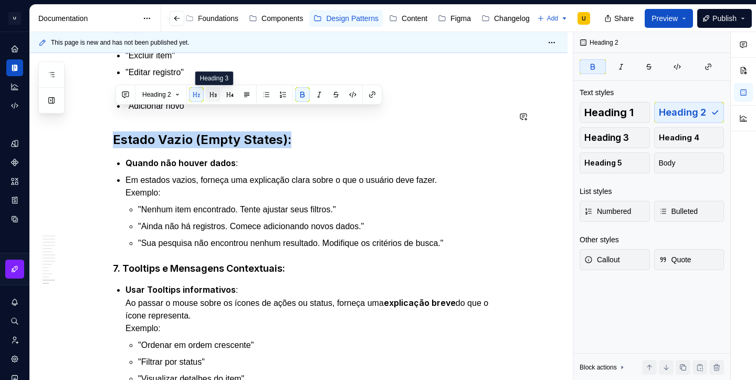
click at [215, 95] on button "button" at bounding box center [213, 94] width 15 height 15
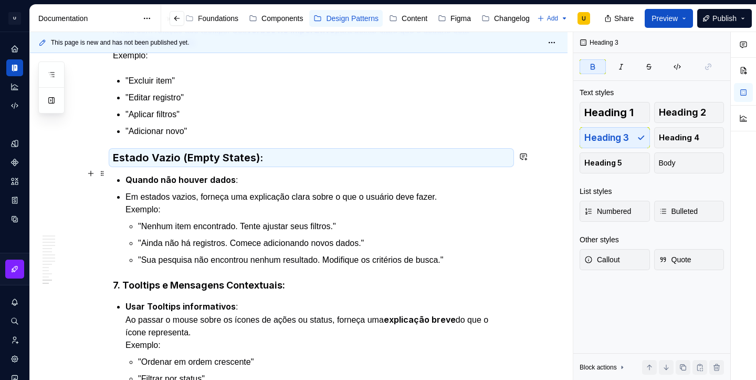
scroll to position [3015, 0]
click at [150, 175] on strong "Quando não houver dados" at bounding box center [180, 180] width 110 height 10
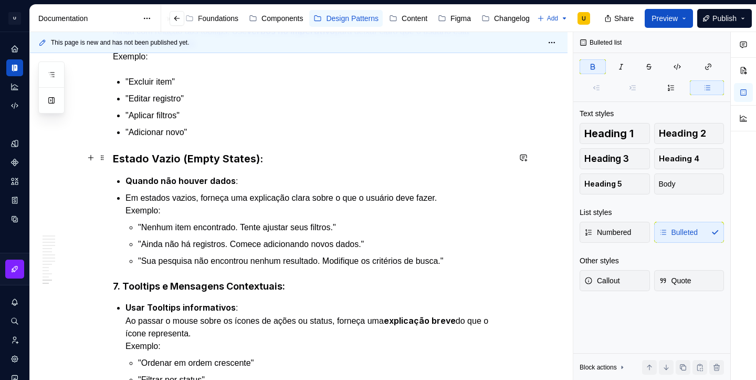
click at [150, 175] on strong "Quando não houver dados" at bounding box center [180, 180] width 110 height 10
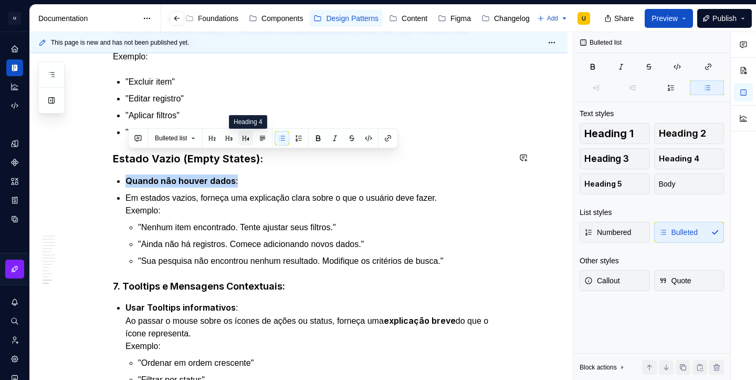
click at [249, 135] on button "button" at bounding box center [245, 138] width 15 height 15
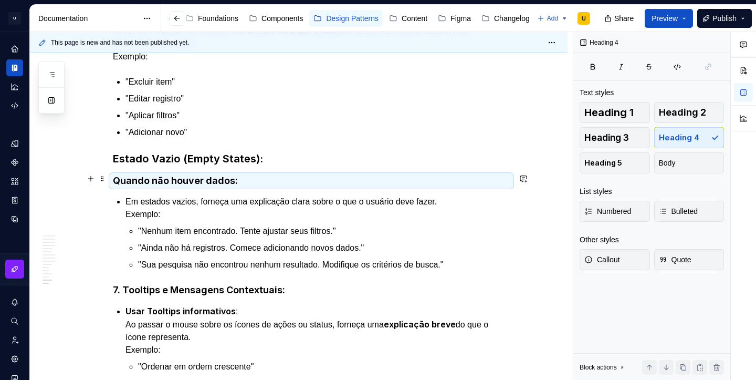
click at [192, 195] on p "Em estados vazios, forneça uma explicação clara sobre o que o usuário deve faze…" at bounding box center [317, 207] width 384 height 25
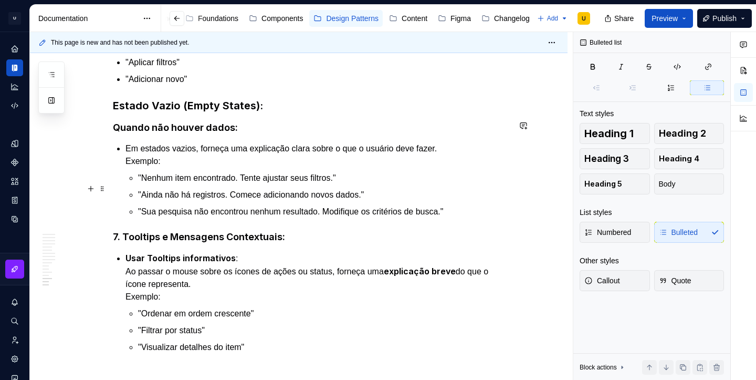
scroll to position [3070, 0]
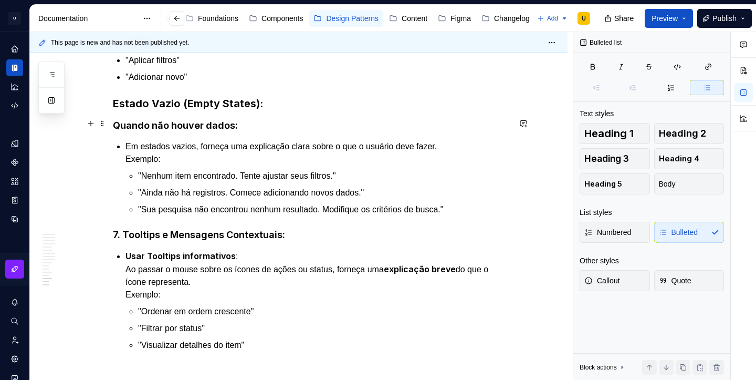
click at [180, 140] on p "Em estados vazios, forneça uma explicação clara sobre o que o usuário deve faze…" at bounding box center [317, 152] width 384 height 25
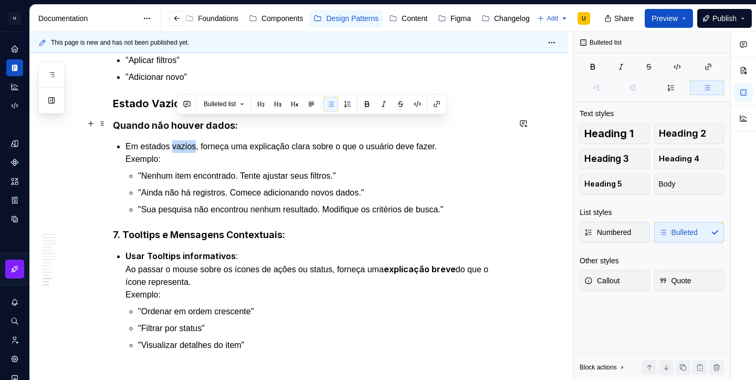
click at [180, 140] on p "Em estados vazios, forneça uma explicação clara sobre o que o usuário deve faze…" at bounding box center [317, 152] width 384 height 25
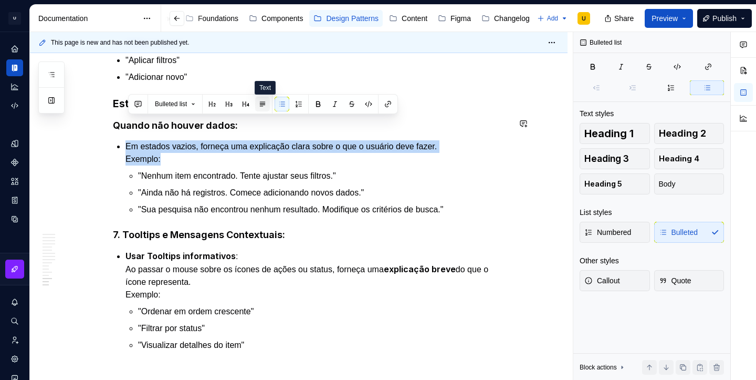
click at [269, 110] on button "button" at bounding box center [262, 104] width 15 height 15
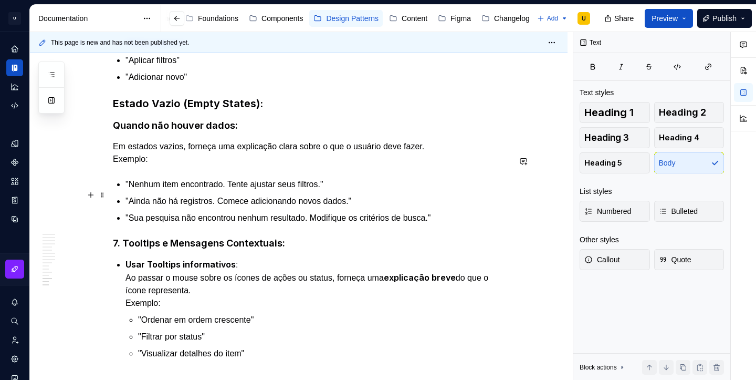
click at [456, 212] on p ""Sua pesquisa não encontrou nenhum resultado. Modifique os critérios de busca."" at bounding box center [317, 218] width 384 height 13
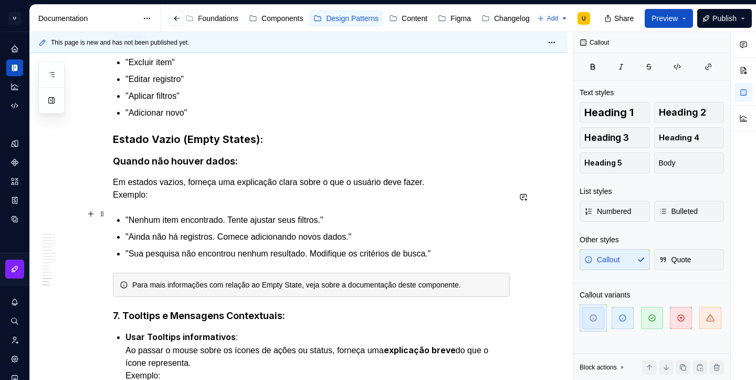
scroll to position [3033, 0]
click at [215, 133] on strong "Estado Vazio (Empty States):" at bounding box center [188, 139] width 150 height 13
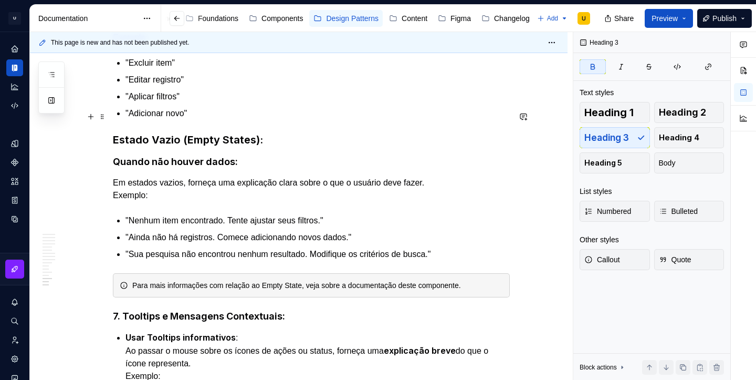
click at [215, 133] on strong "Estado Vazio (Empty States):" at bounding box center [188, 139] width 150 height 13
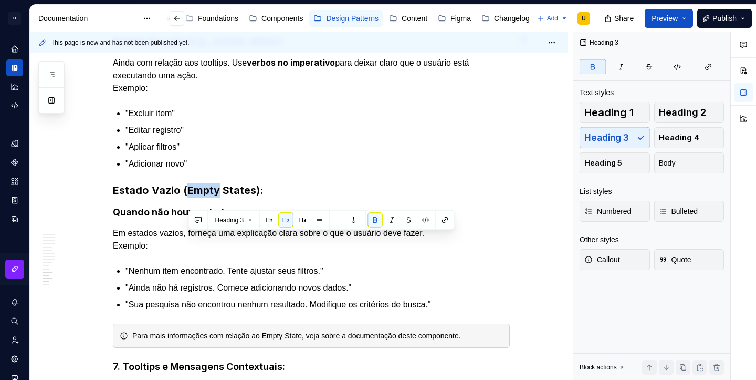
scroll to position [3115, 0]
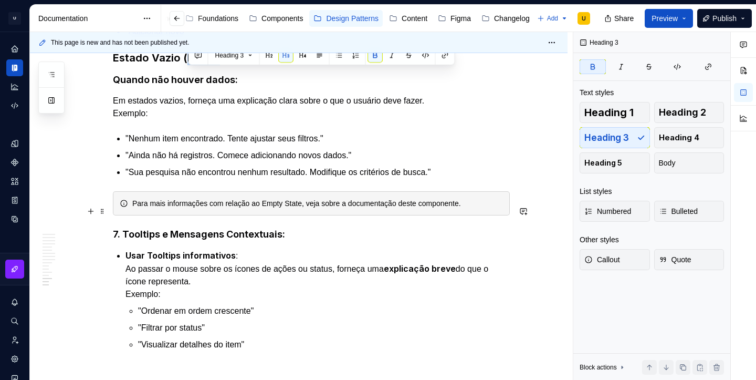
click at [126, 228] on strong "7. Tooltips e Mensagens Contextuais:" at bounding box center [199, 233] width 172 height 11
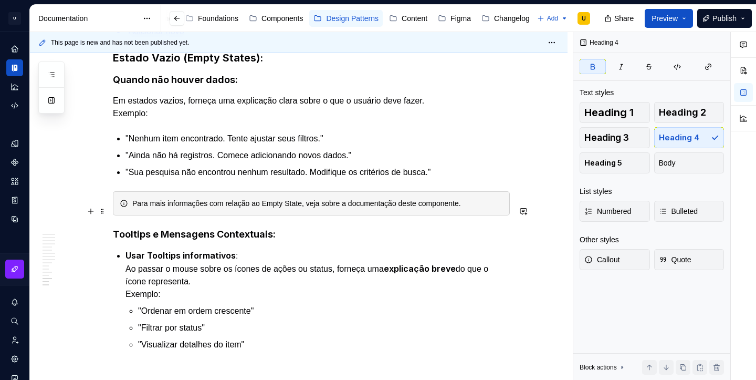
click at [153, 228] on strong "Tooltips e Mensagens Contextuais:" at bounding box center [194, 233] width 163 height 11
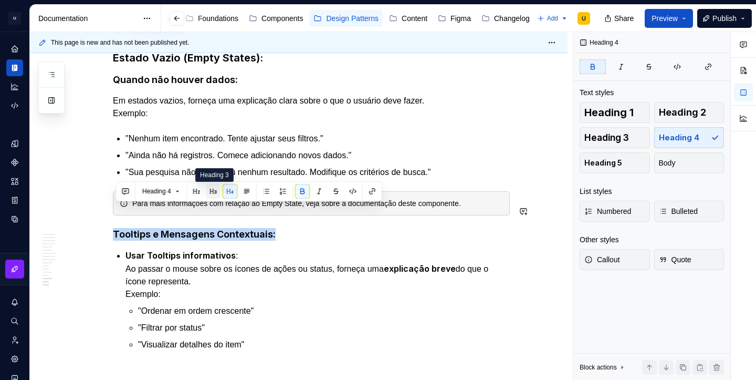
click at [213, 192] on button "button" at bounding box center [213, 191] width 15 height 15
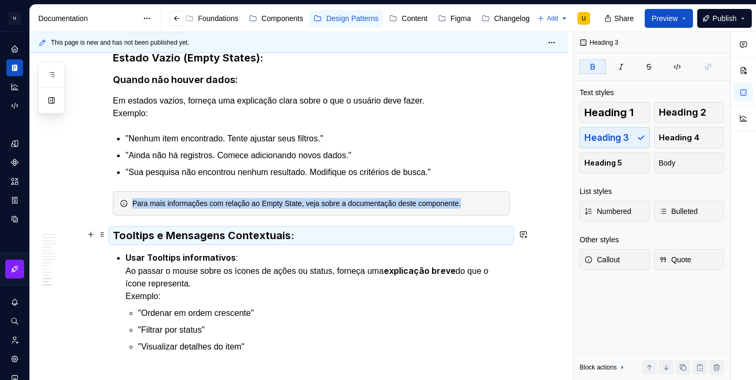
click at [205, 251] on p "Usar Tooltips informativos : Ao passar o mouse sobre os ícones de ações ou stat…" at bounding box center [317, 276] width 384 height 51
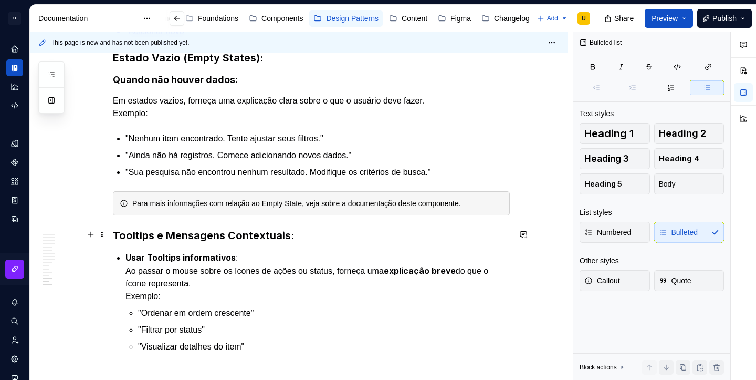
click at [129, 251] on p "Usar Tooltips informativos : Ao passar o mouse sobre os ícones de ações ou stat…" at bounding box center [317, 276] width 384 height 51
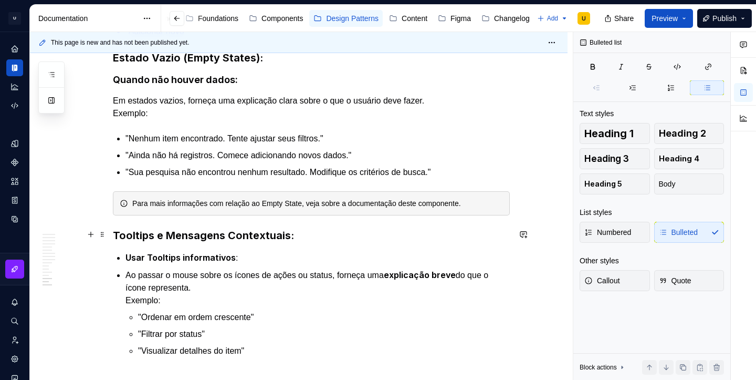
click at [134, 252] on strong "Usar Tooltips informativos" at bounding box center [180, 257] width 110 height 10
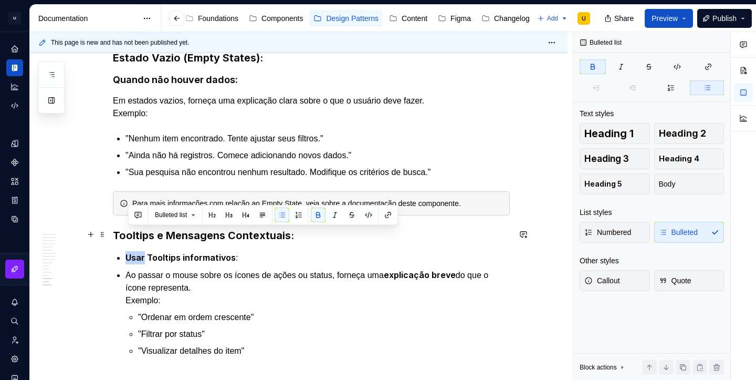
click at [134, 252] on strong "Usar Tooltips informativos" at bounding box center [180, 257] width 110 height 10
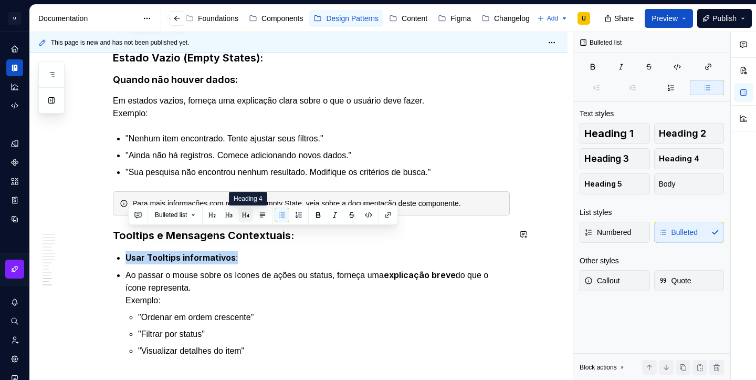
click at [249, 217] on button "button" at bounding box center [245, 214] width 15 height 15
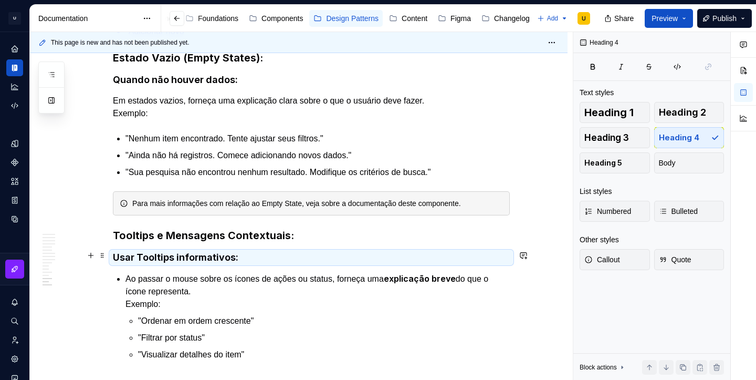
click at [215, 272] on p "Ao passar o mouse sobre os ícones de ações ou status, forneça uma explicação br…" at bounding box center [317, 291] width 384 height 38
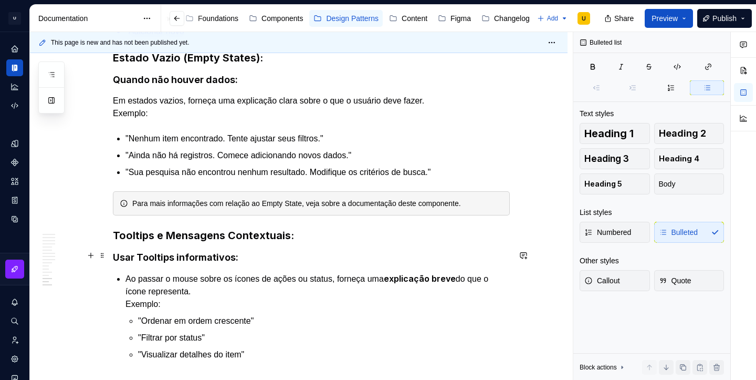
click at [133, 272] on p "Ao passar o mouse sobre os ícones de ações ou status, forneça uma explicação br…" at bounding box center [317, 291] width 384 height 38
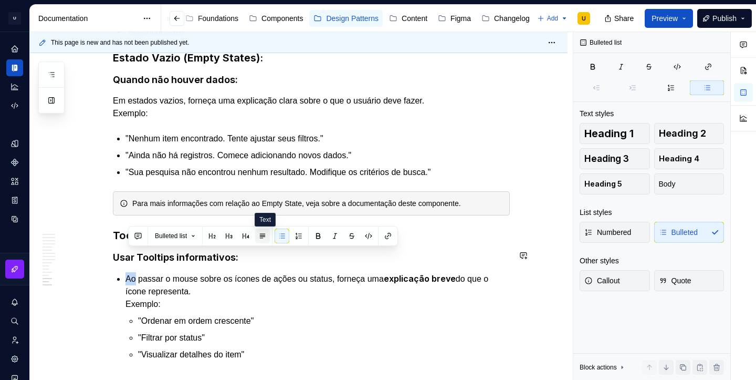
click at [261, 237] on button "button" at bounding box center [262, 235] width 15 height 15
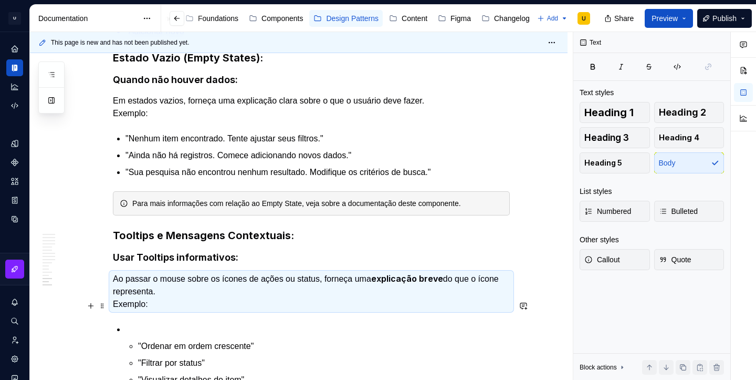
click at [156, 323] on p at bounding box center [317, 329] width 384 height 13
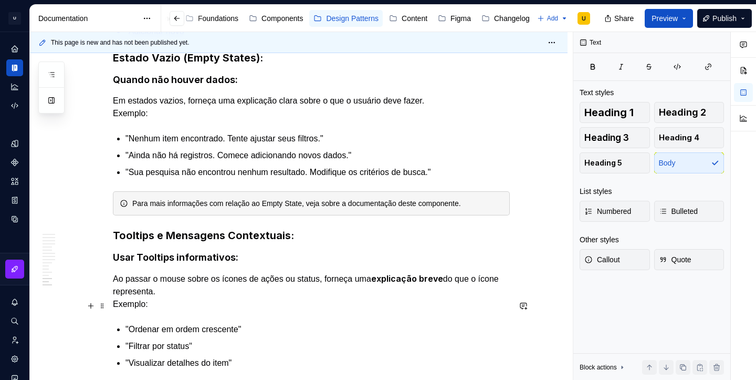
scroll to position [3140, 0]
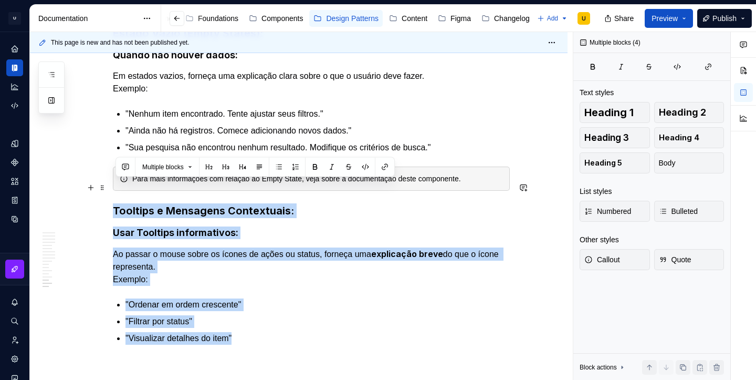
drag, startPoint x: 254, startPoint y: 317, endPoint x: 115, endPoint y: 189, distance: 188.7
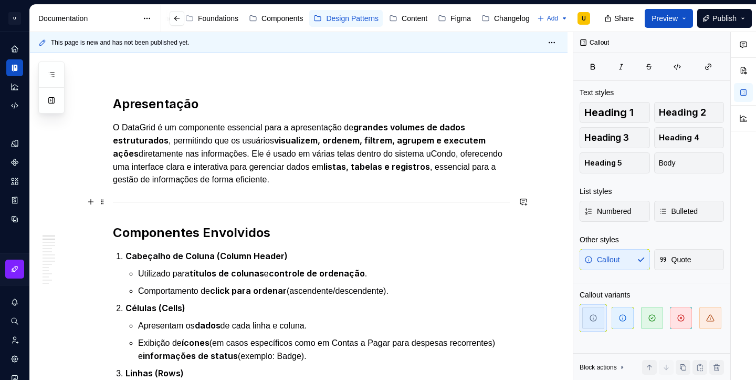
scroll to position [0, 0]
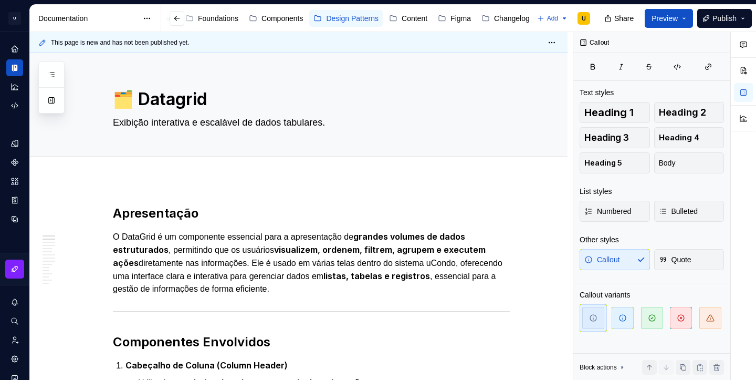
type textarea "*"
